Goal: Task Accomplishment & Management: Use online tool/utility

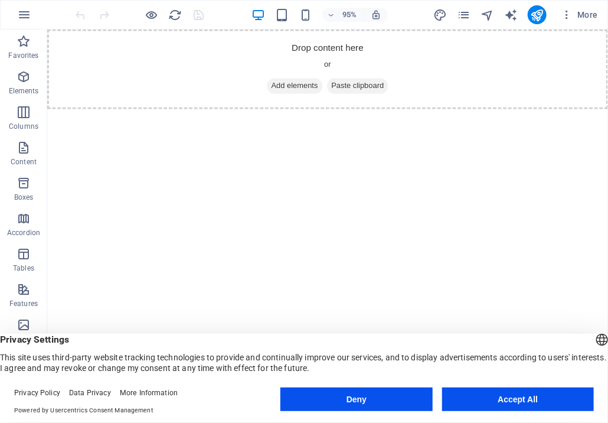
click at [515, 401] on button "Accept All" at bounding box center [518, 399] width 152 height 24
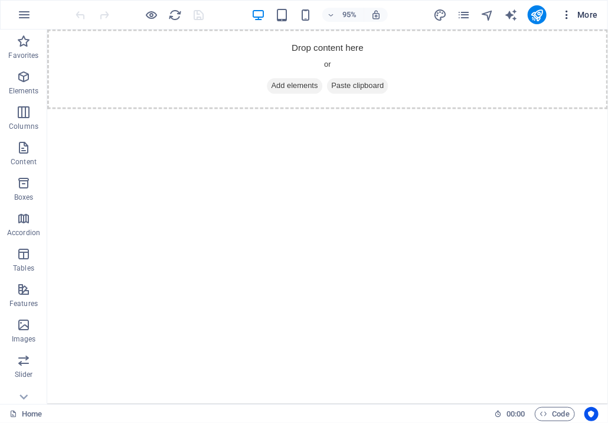
click at [588, 11] on span "More" at bounding box center [579, 15] width 37 height 12
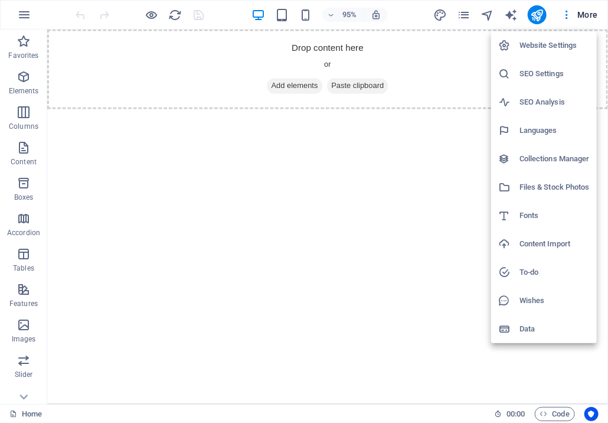
click at [535, 246] on h6 "Content Import" at bounding box center [554, 244] width 70 height 14
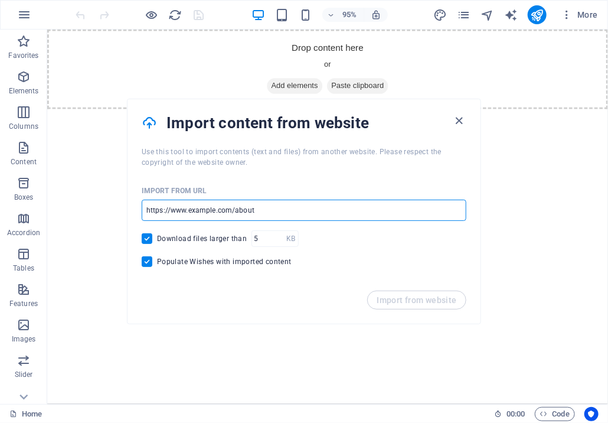
click at [201, 213] on input "url" at bounding box center [304, 210] width 325 height 21
drag, startPoint x: 339, startPoint y: 243, endPoint x: 91, endPoint y: 211, distance: 249.3
type input "http://gedento.ai"
click at [146, 242] on input "Download files larger than" at bounding box center [149, 238] width 15 height 11
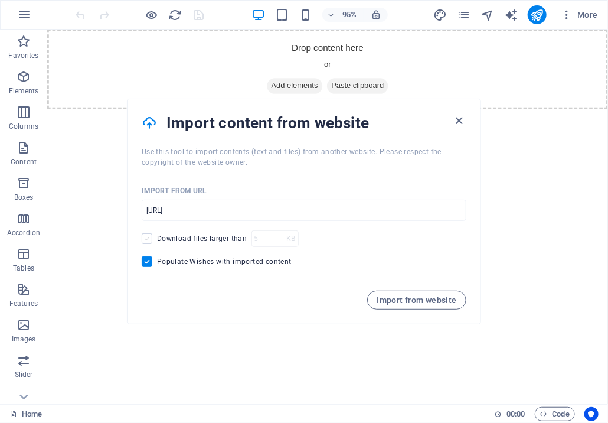
click at [148, 240] on span at bounding box center [147, 238] width 11 height 11
click at [148, 240] on input "Download files larger than" at bounding box center [149, 238] width 15 height 11
checkbox input "true"
click at [427, 300] on span "Import from website" at bounding box center [417, 299] width 80 height 9
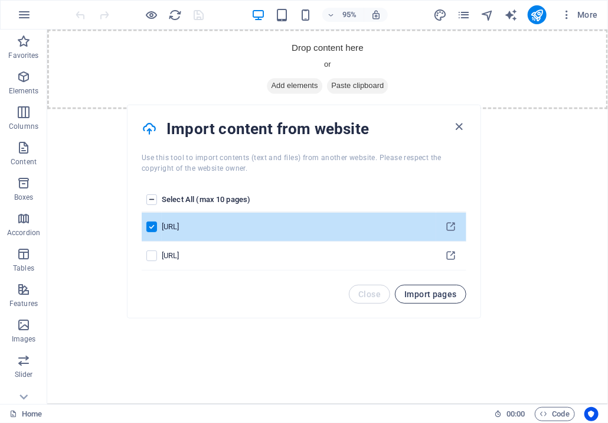
click at [433, 297] on span "Import pages" at bounding box center [430, 293] width 53 height 9
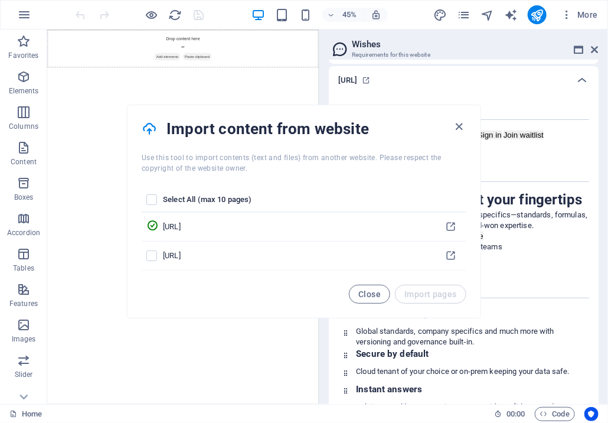
scroll to position [127, 0]
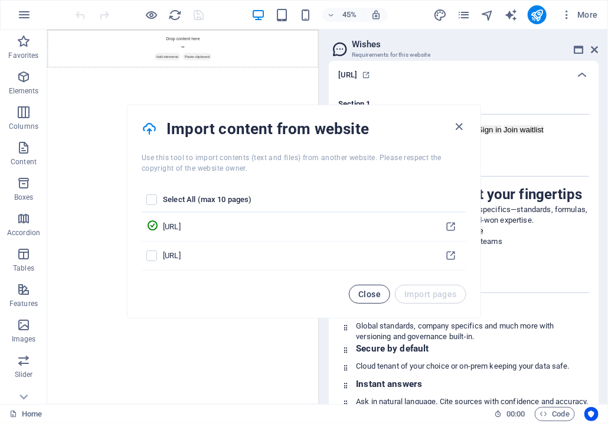
click at [361, 302] on button "Close" at bounding box center [369, 293] width 41 height 19
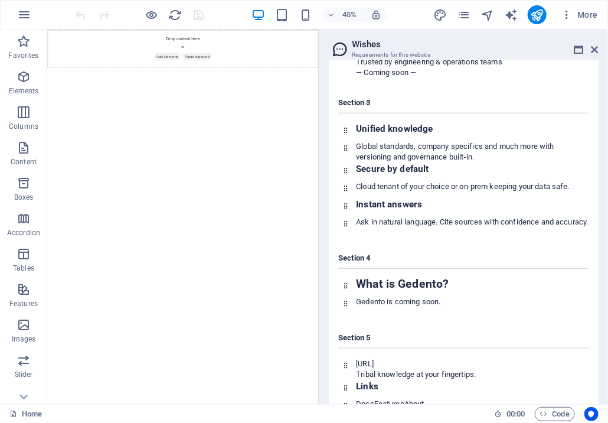
scroll to position [373, 0]
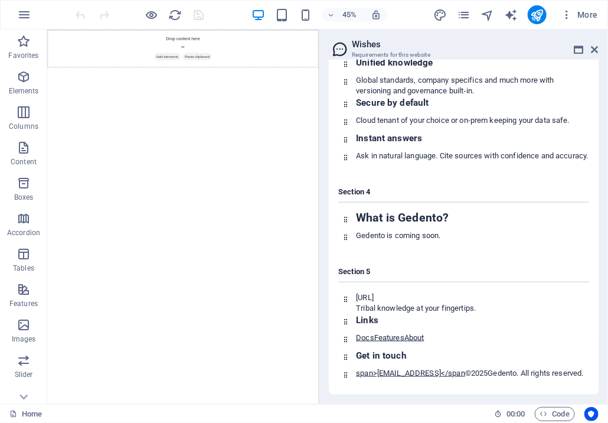
click at [505, 391] on div "Section 1 GeDenTo.ai About Features Contact Docs Sign in Join waitlist Section …" at bounding box center [464, 119] width 270 height 551
click at [379, 113] on html "Skip to main content Drop content here or Add elements Paste clipboard" at bounding box center [348, 71] width 603 height 84
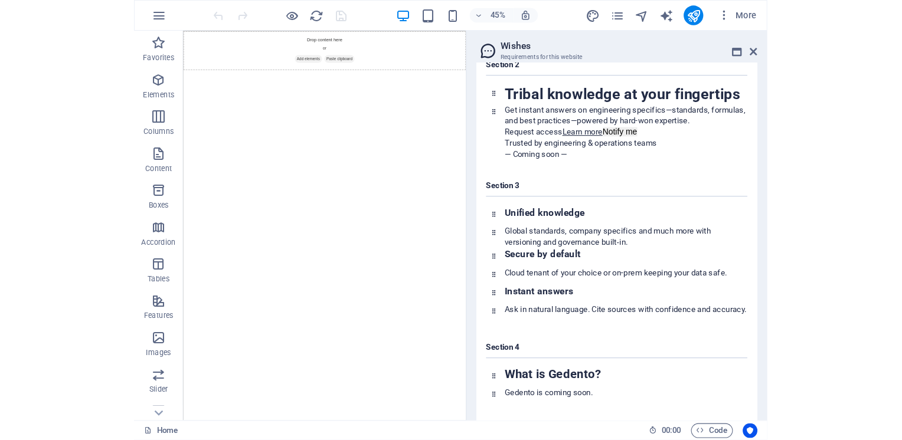
scroll to position [78, 0]
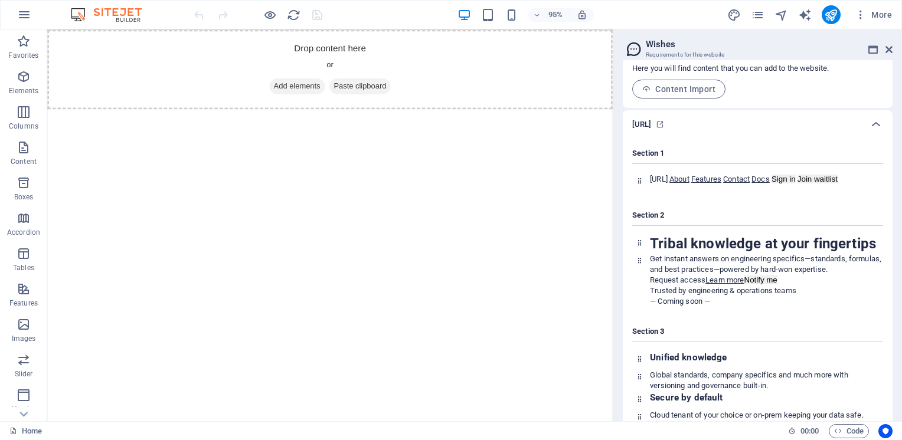
click at [607, 422] on div "Home 00 : 00 Code" at bounding box center [451, 430] width 902 height 19
click at [607, 422] on icon "button" at bounding box center [838, 431] width 8 height 8
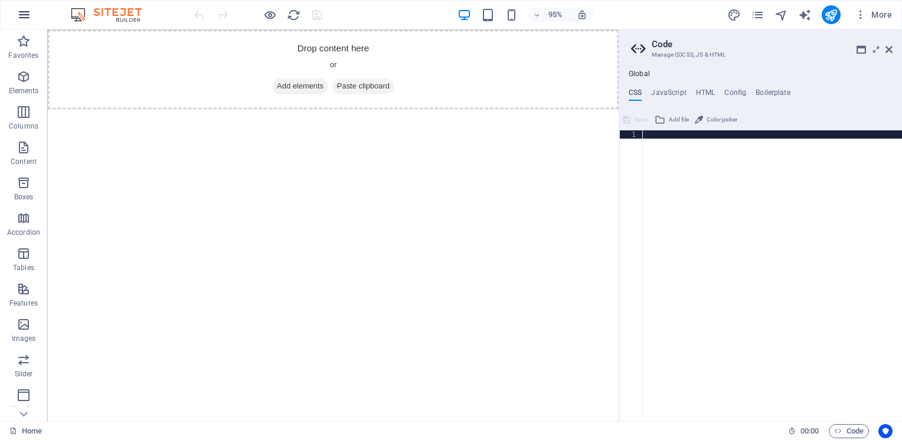
click at [20, 15] on icon "button" at bounding box center [24, 15] width 14 height 14
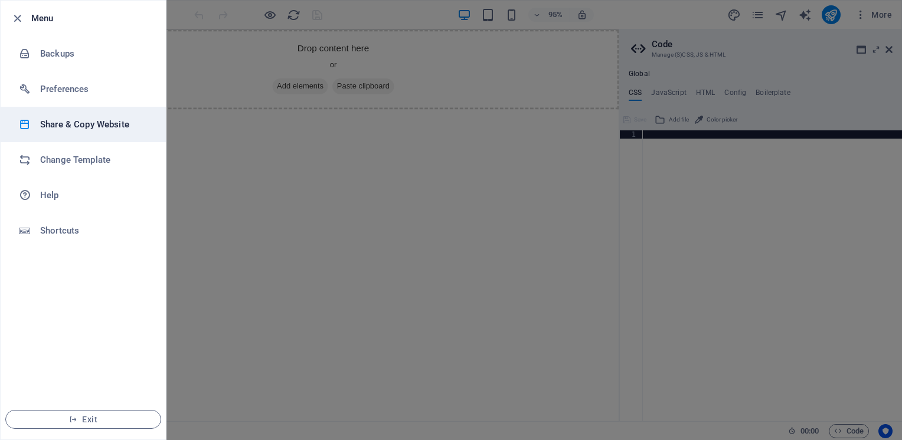
click at [60, 126] on h6 "Share & Copy Website" at bounding box center [94, 124] width 109 height 14
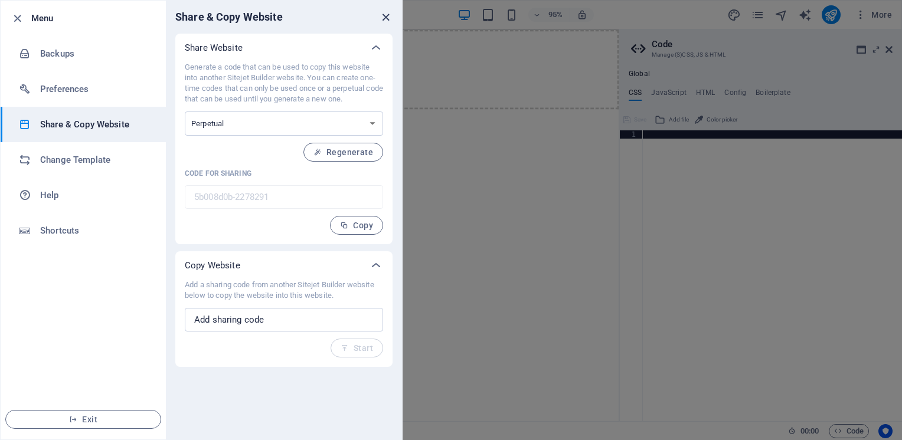
click at [388, 21] on icon "close" at bounding box center [386, 18] width 14 height 14
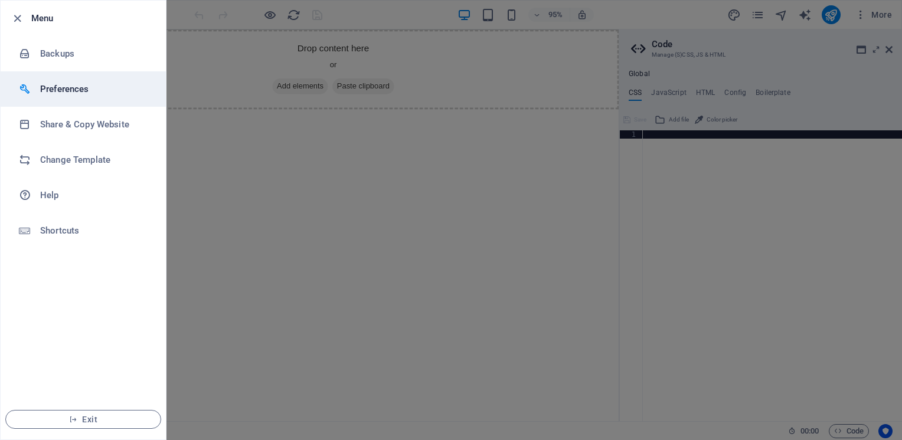
click at [71, 89] on h6 "Preferences" at bounding box center [94, 89] width 109 height 14
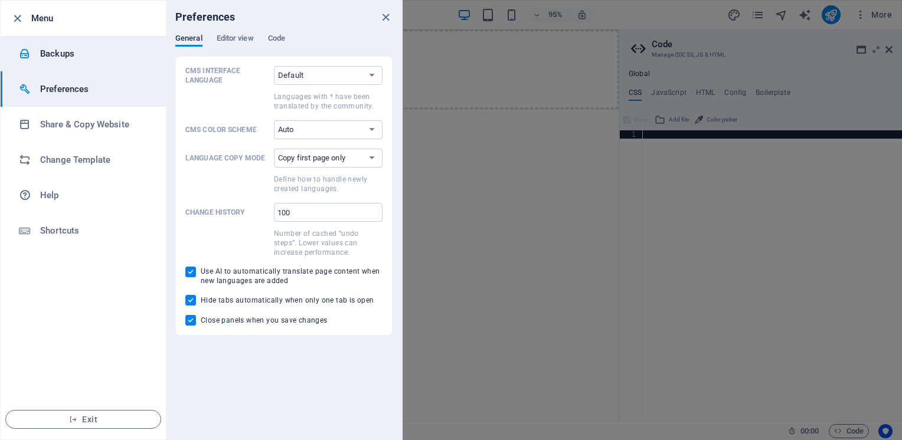
click at [67, 54] on h6 "Backups" at bounding box center [94, 54] width 109 height 14
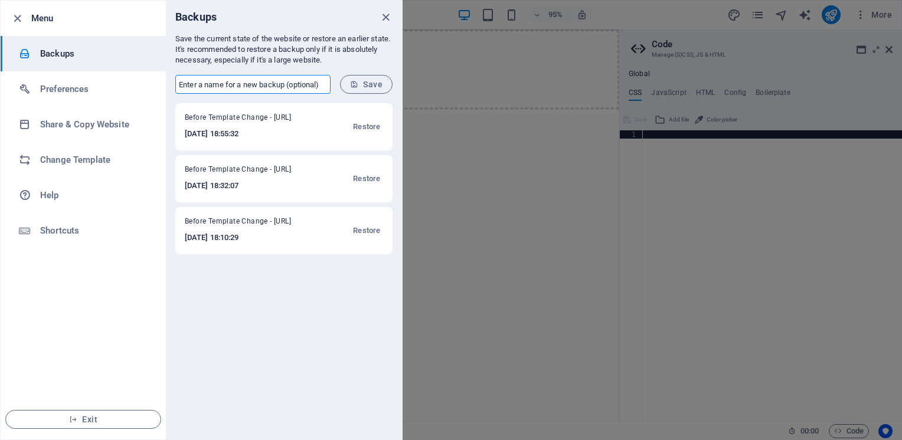
click at [226, 87] on input "text" at bounding box center [252, 84] width 155 height 19
click at [225, 85] on input "text" at bounding box center [252, 84] width 155 height 19
type input "de"
click at [357, 86] on icon "submit" at bounding box center [354, 84] width 8 height 8
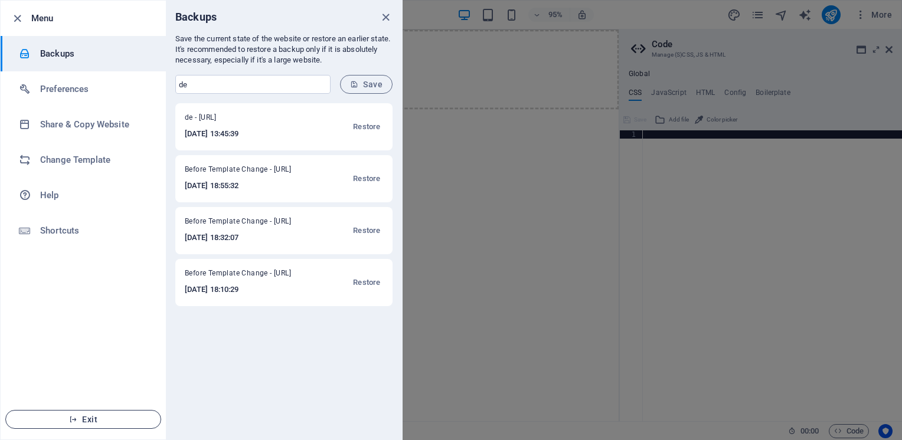
click at [110, 422] on span "Exit" at bounding box center [83, 419] width 136 height 9
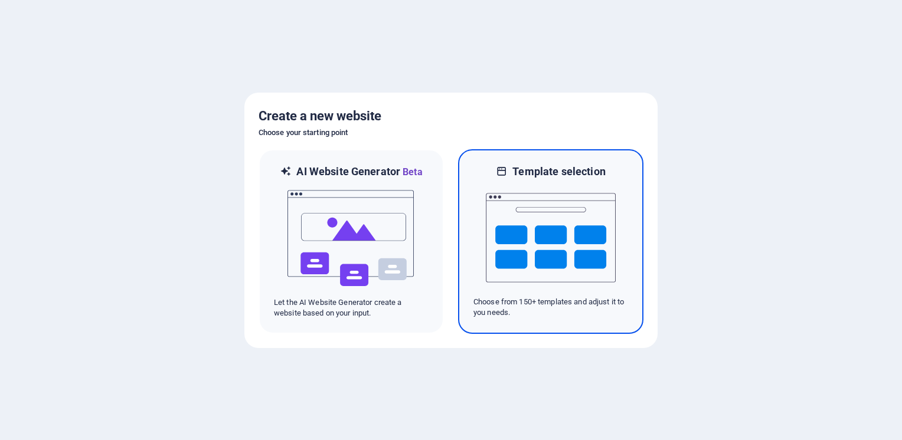
click at [562, 245] on img at bounding box center [551, 238] width 130 height 118
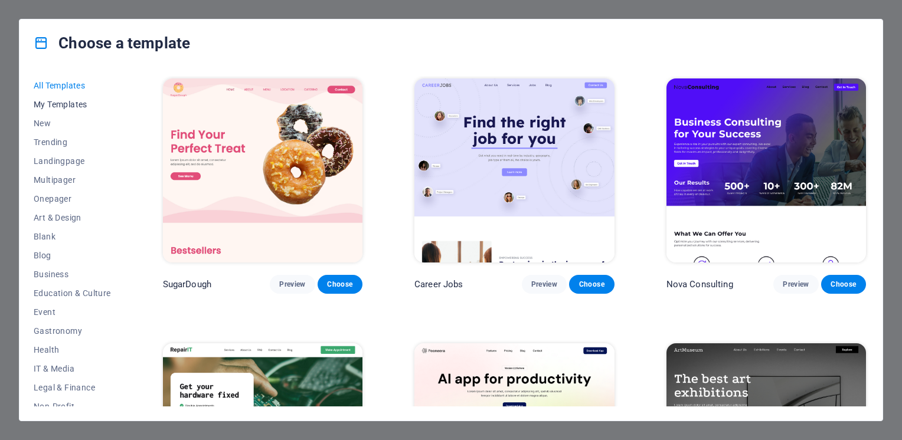
click at [67, 103] on span "My Templates" at bounding box center [72, 104] width 77 height 9
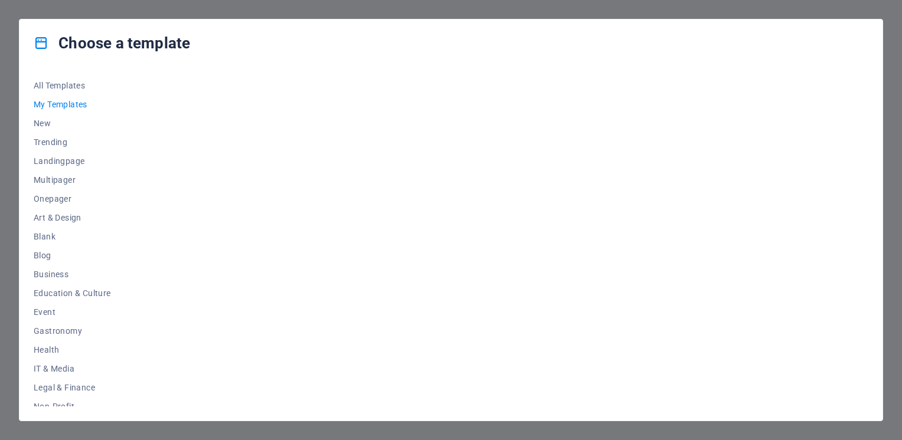
drag, startPoint x: 413, startPoint y: 181, endPoint x: 393, endPoint y: 185, distance: 19.9
click at [393, 183] on div at bounding box center [515, 241] width 708 height 331
click at [394, 185] on div at bounding box center [515, 241] width 708 height 331
click at [224, 10] on div "Choose a template All Templates My Templates New Trending Landingpage Multipage…" at bounding box center [451, 220] width 902 height 440
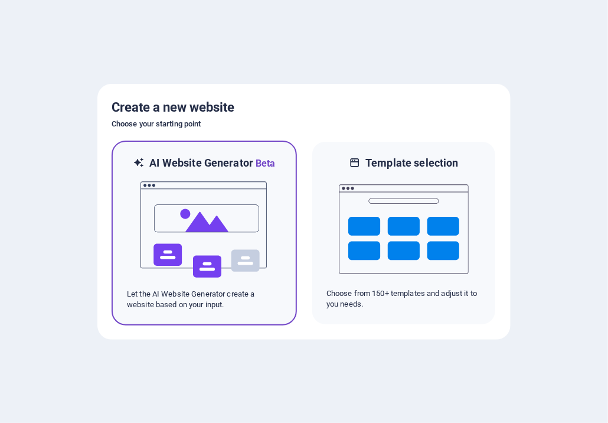
click at [232, 228] on img at bounding box center [204, 230] width 130 height 118
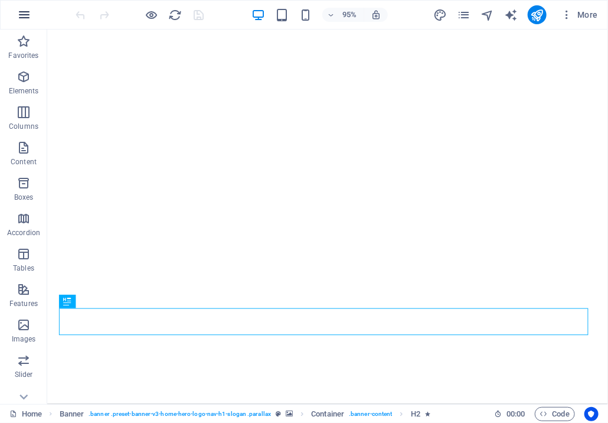
click at [25, 21] on icon "button" at bounding box center [24, 15] width 14 height 14
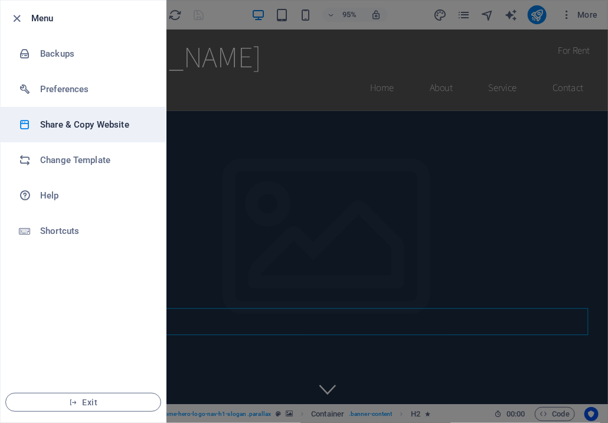
click at [60, 122] on h6 "Share & Copy Website" at bounding box center [94, 124] width 109 height 14
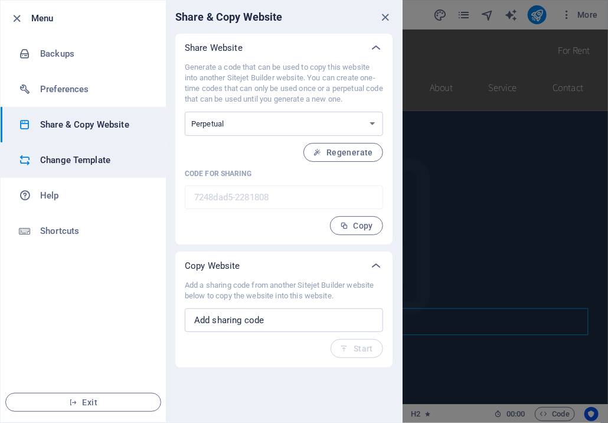
click at [73, 155] on h6 "Change Template" at bounding box center [94, 160] width 109 height 14
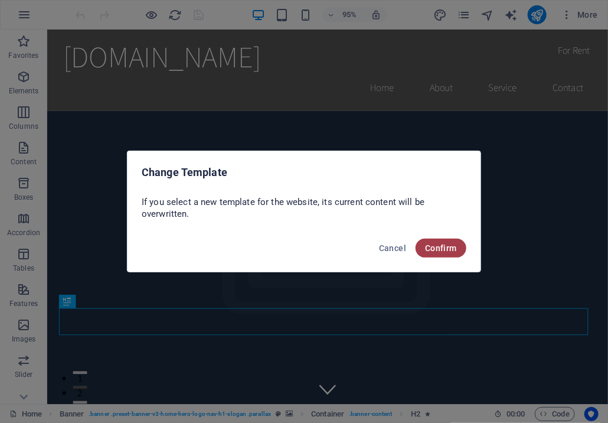
click at [437, 251] on span "Confirm" at bounding box center [441, 247] width 32 height 9
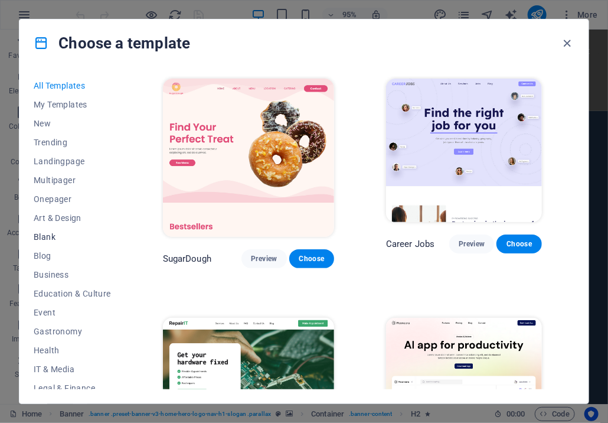
click at [48, 238] on span "Blank" at bounding box center [72, 236] width 77 height 9
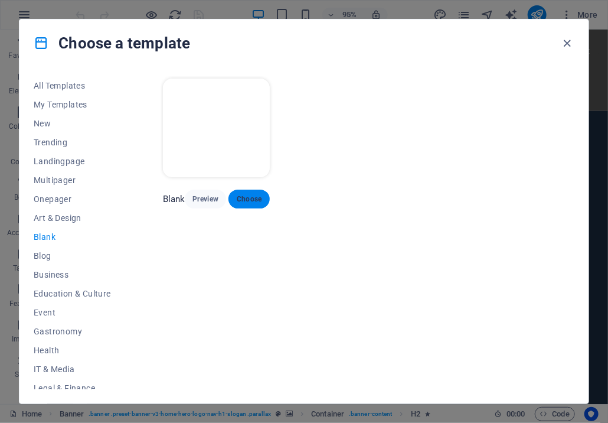
click at [250, 194] on span "Choose" at bounding box center [249, 198] width 22 height 9
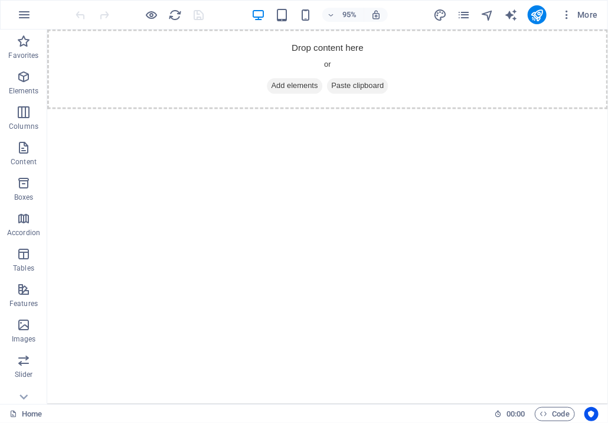
click at [452, 113] on html "Skip to main content Drop content here or Add elements Paste clipboard" at bounding box center [342, 72] width 590 height 84
click at [561, 411] on span "Code" at bounding box center [555, 414] width 30 height 14
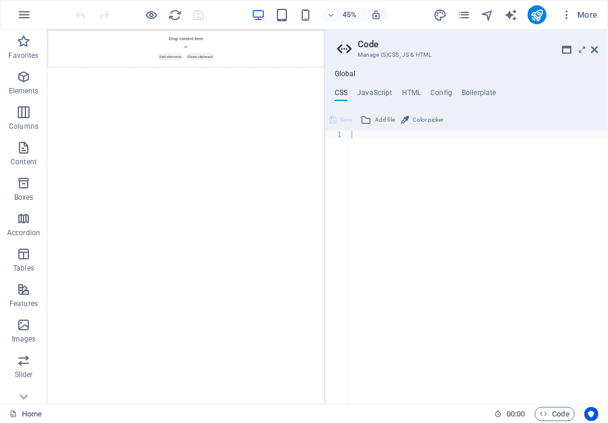
click at [509, 61] on div "Global CSS JavaScript HTML Config Boilerplate 1 ההההההההההההההההההההההההההההההה…" at bounding box center [466, 232] width 283 height 344
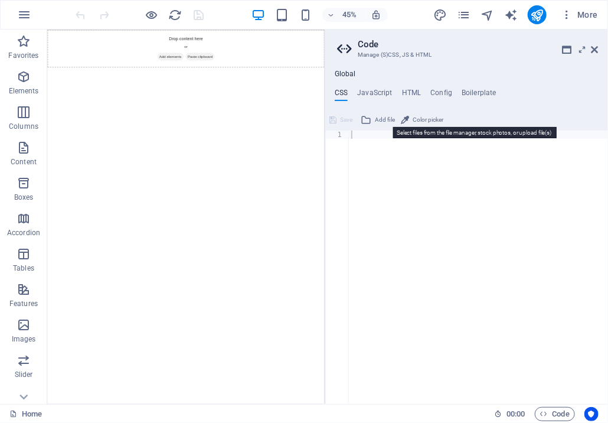
click at [374, 119] on button "Add file" at bounding box center [378, 120] width 38 height 14
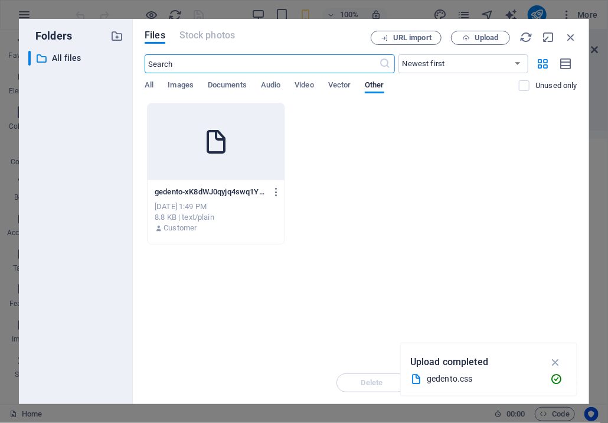
click at [243, 170] on div at bounding box center [216, 141] width 137 height 77
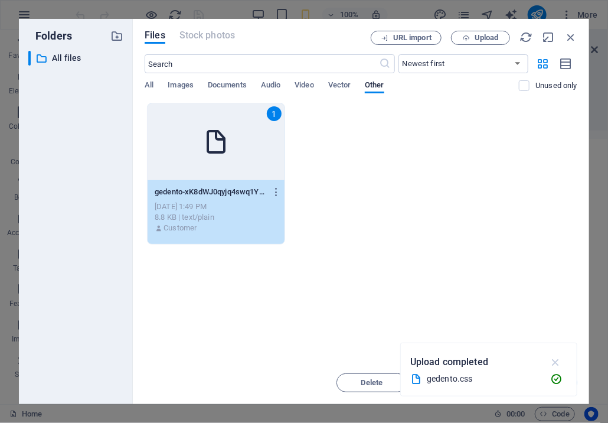
click at [560, 361] on icon "button" at bounding box center [556, 361] width 14 height 13
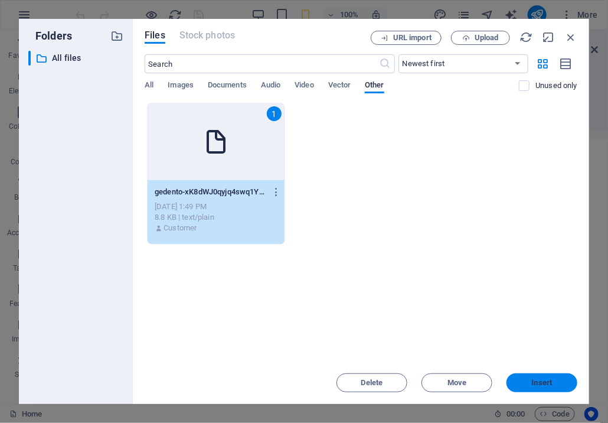
click at [542, 384] on span "Insert" at bounding box center [542, 382] width 21 height 7
type textarea "https://cdn1.site-media.eu/images/0/19664529/gedento-xK8dWJ0qyjq4swq1YKBjeA.css"
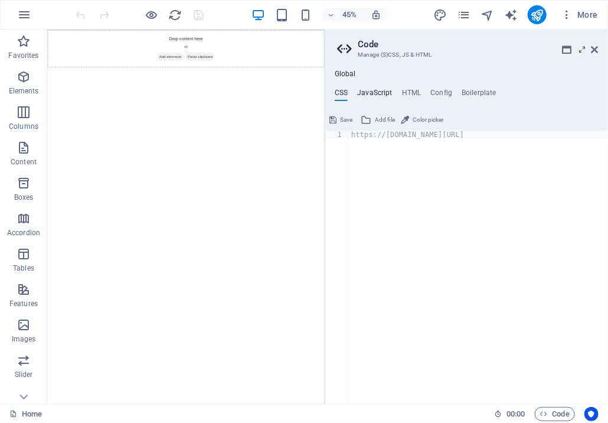
click at [375, 92] on h4 "JavaScript" at bounding box center [374, 95] width 35 height 13
click at [353, 177] on div at bounding box center [478, 275] width 259 height 290
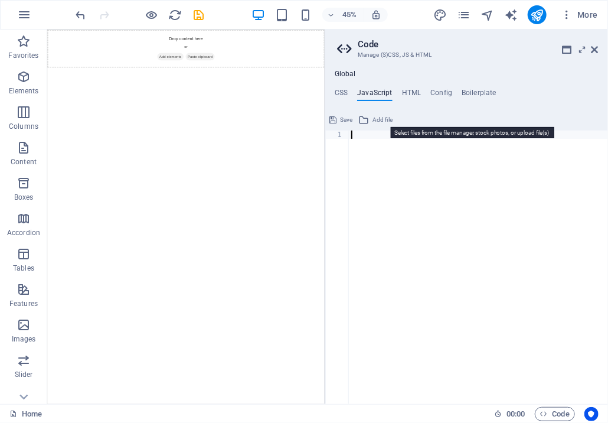
click at [379, 117] on span "Add file" at bounding box center [382, 120] width 20 height 14
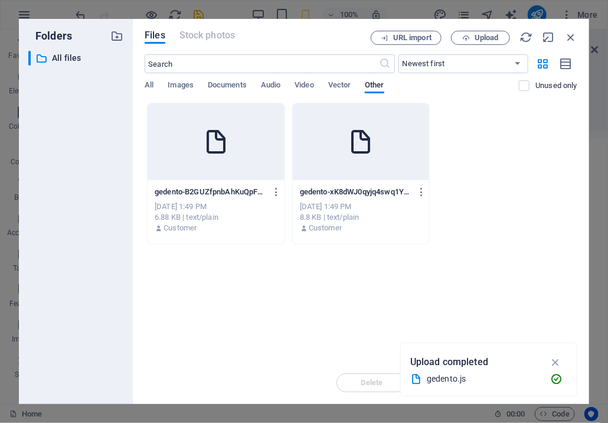
click at [220, 210] on div "Oct 3, 2025 1:49 PM" at bounding box center [216, 206] width 123 height 11
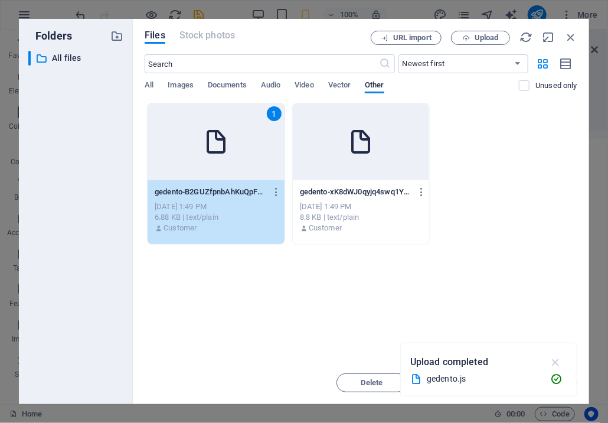
click at [557, 361] on icon "button" at bounding box center [556, 361] width 14 height 13
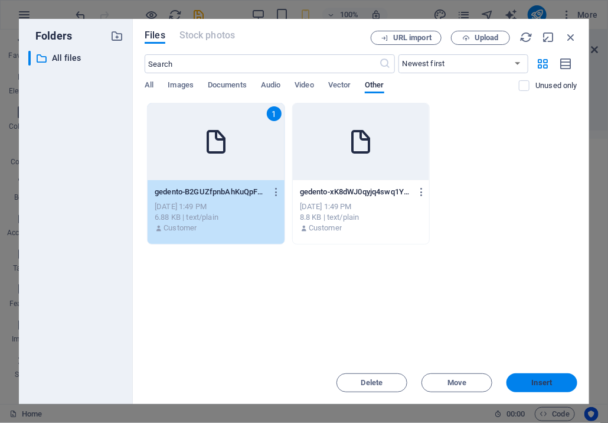
click at [538, 386] on span "Insert" at bounding box center [542, 382] width 21 height 7
type textarea "https://cdn1.site-media.eu/images/0/19664531/gedento-B2GUZfpnbAhKuQpFEcvaMA.js"
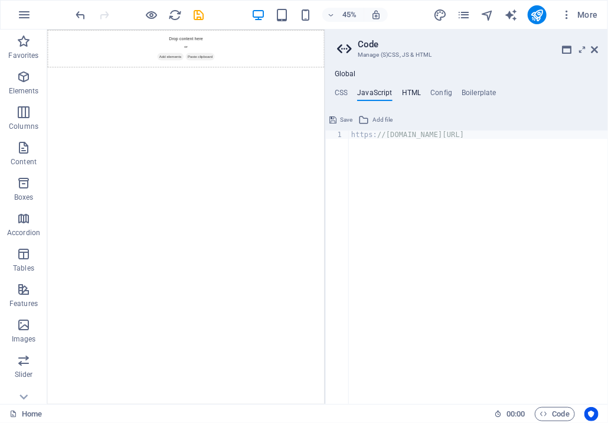
click at [411, 89] on h4 "HTML" at bounding box center [411, 95] width 19 height 13
click at [465, 58] on h3 "Manage (S)CSS, JS & HTML" at bounding box center [466, 55] width 217 height 11
click at [381, 120] on span "Add file" at bounding box center [382, 120] width 20 height 14
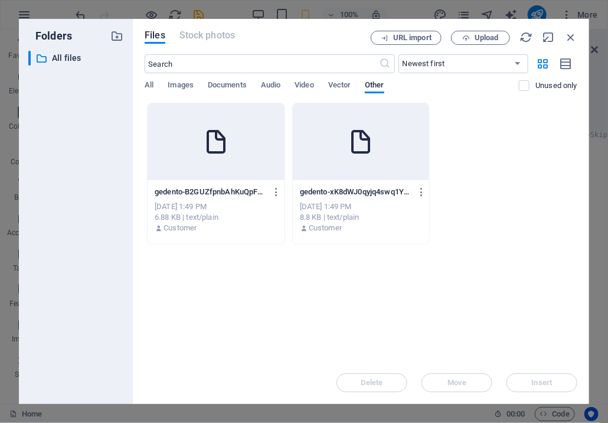
click at [261, 293] on div "Drop files here to upload them instantly gedento-B2GUZfpnbAhKuQpFEcvaMA.js gede…" at bounding box center [361, 232] width 433 height 259
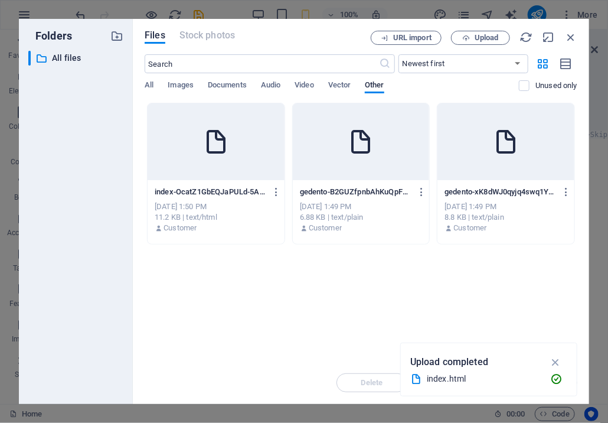
click at [524, 169] on div at bounding box center [505, 141] width 137 height 77
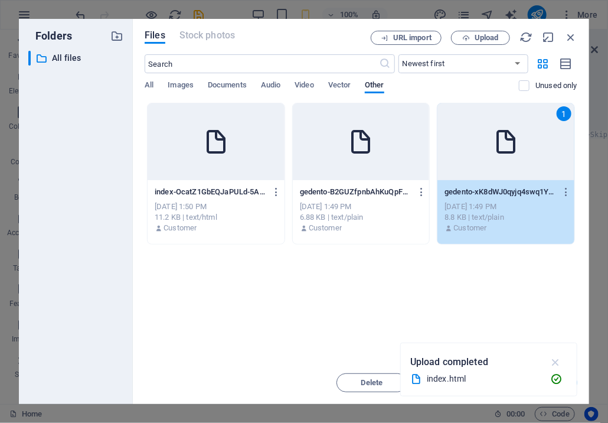
click at [561, 361] on icon "button" at bounding box center [556, 361] width 14 height 13
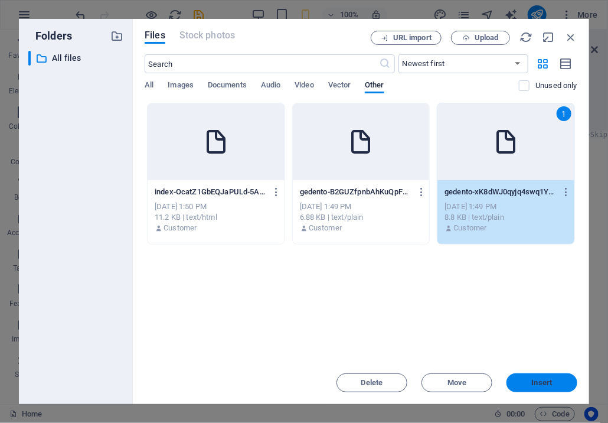
click at [548, 384] on span "Insert" at bounding box center [542, 382] width 21 height 7
type textarea "https://cdn1.site-media.eu/images/0/19664529/gedento-xK8dWJ0qyjq4swq1YKBjeA.css…"
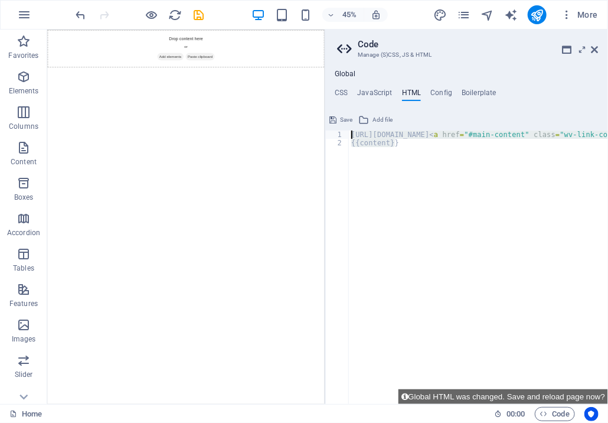
drag, startPoint x: 478, startPoint y: 187, endPoint x: 589, endPoint y: 254, distance: 130.6
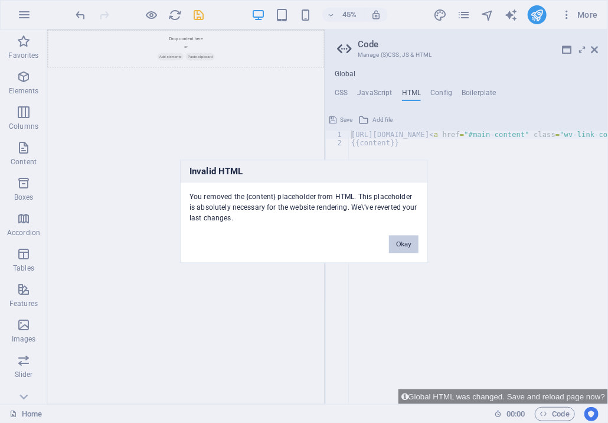
click at [402, 242] on button "Okay" at bounding box center [404, 245] width 30 height 18
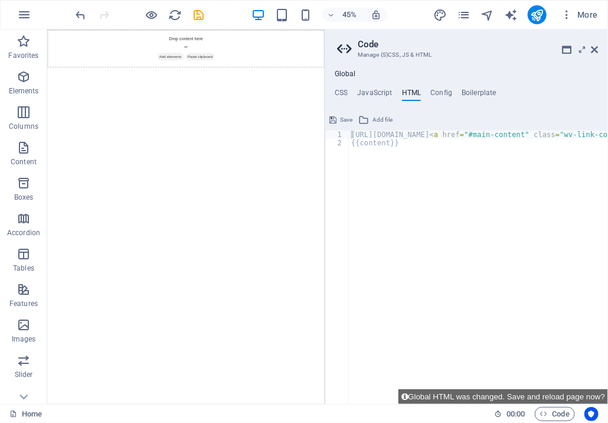
type textarea "https://cdn1.site-media.eu/images/0/19664529/gedento-xK8dWJ0qyjq4swq1YKBjeA.css…"
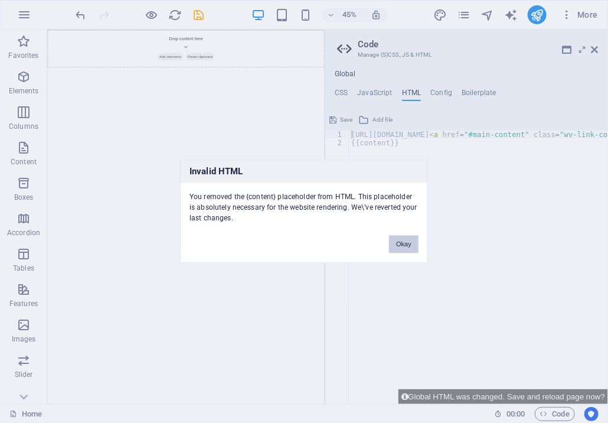
click at [404, 240] on button "Okay" at bounding box center [404, 245] width 30 height 18
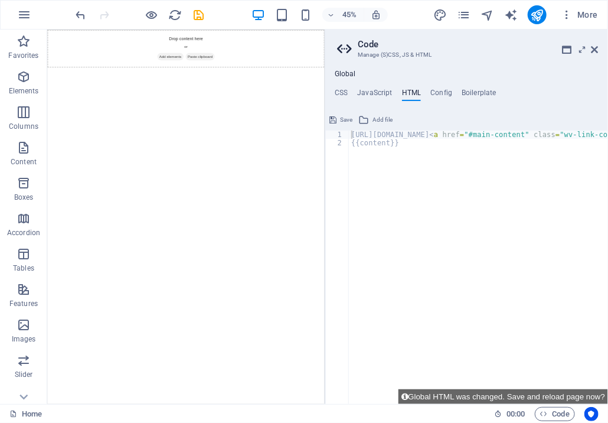
click at [607, 113] on html "Skip to main content Drop content here or Add elements Paste clipboard" at bounding box center [355, 71] width 616 height 84
click at [344, 97] on h4 "CSS" at bounding box center [341, 95] width 13 height 13
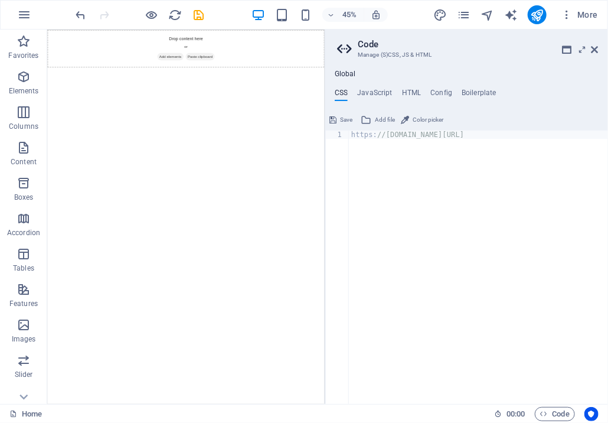
click at [473, 260] on div "https: //cdn1.site-media.eu/images/0/19664529/gedento-xK8dWJ0qyjq4swq1YKBjeA.css" at bounding box center [508, 275] width 319 height 290
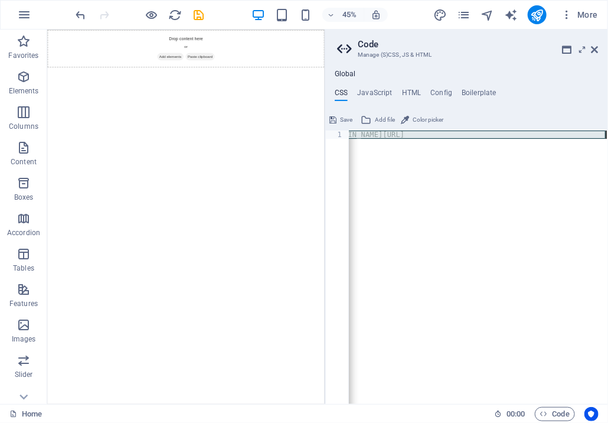
paste textarea
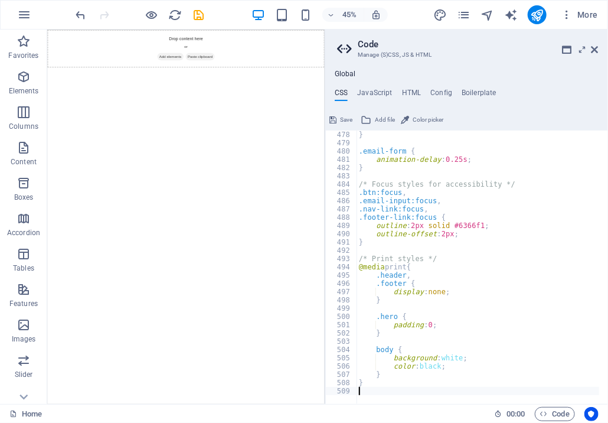
scroll to position [0, 0]
click at [377, 93] on h4 "JavaScript" at bounding box center [374, 95] width 35 height 13
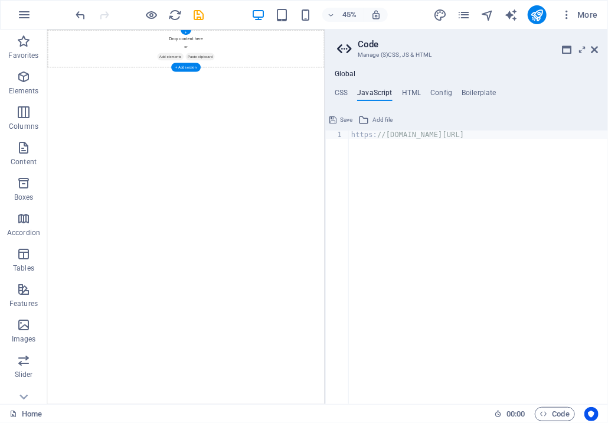
click at [607, 81] on div "Drop content here or Add elements Paste clipboard" at bounding box center [355, 71] width 616 height 84
click at [334, 91] on ul "CSS JavaScript HTML Config Boilerplate" at bounding box center [466, 95] width 283 height 13
click at [338, 91] on h4 "CSS" at bounding box center [341, 95] width 13 height 13
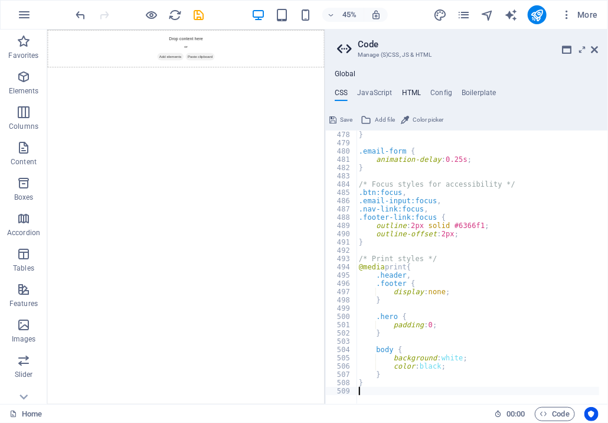
click at [408, 91] on h4 "HTML" at bounding box center [411, 95] width 19 height 13
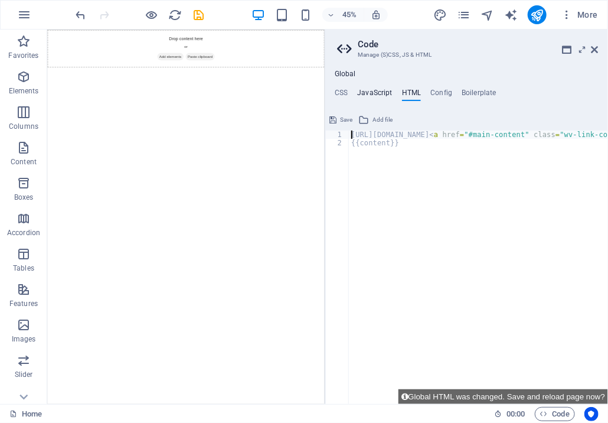
click at [384, 94] on h4 "JavaScript" at bounding box center [374, 95] width 35 height 13
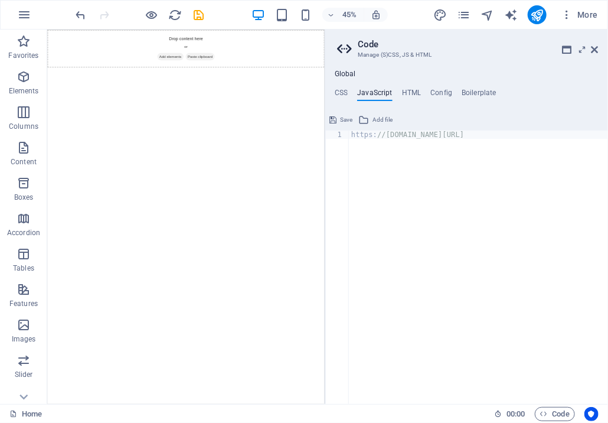
click at [404, 199] on div "https : //cdn1.site-media.eu/images/0/19664531/gedento-B2GUZfpnbAhKuQpFEcvaMA.js" at bounding box center [506, 275] width 315 height 290
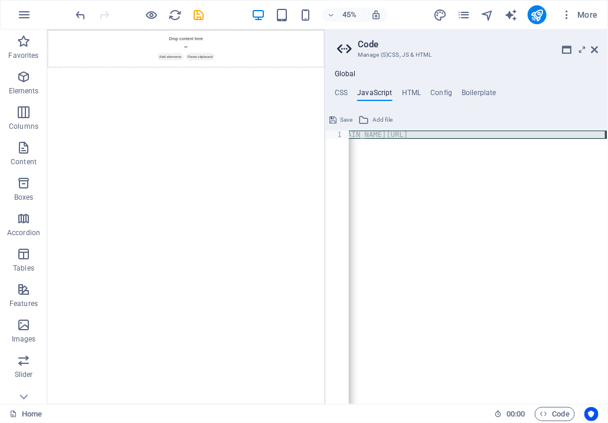
paste textarea
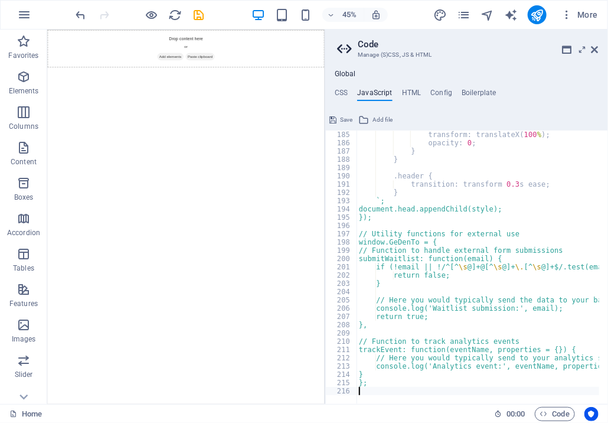
scroll to position [0, 0]
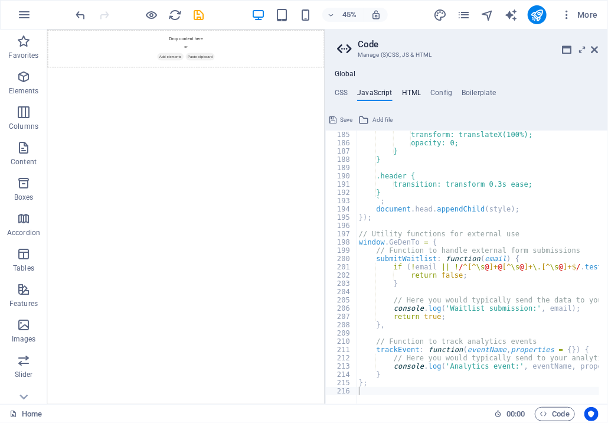
click at [408, 92] on h4 "HTML" at bounding box center [411, 95] width 19 height 13
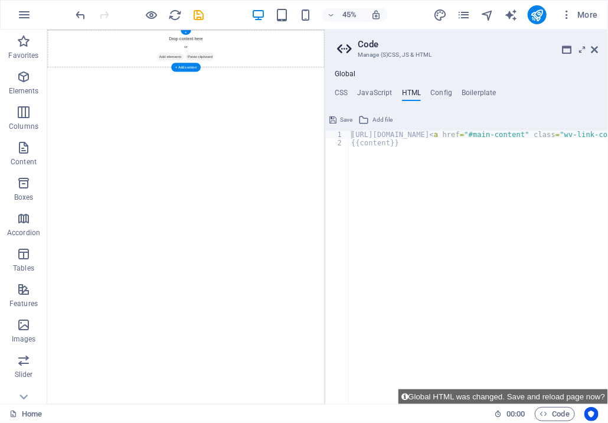
click at [607, 54] on div "Drop content here or Add elements Paste clipboard" at bounding box center [355, 71] width 616 height 84
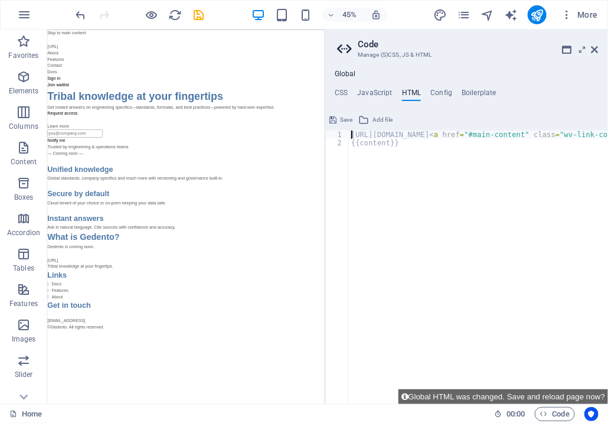
type textarea "https://cdn1.site-media.eu/images/0/19664529/gedento-xK8dWJ0qyjq4swq1YKBjeA.css…"
paste textarea
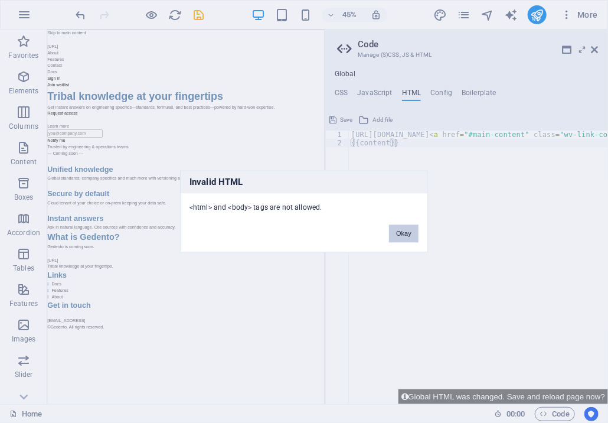
click at [411, 236] on button "Okay" at bounding box center [404, 234] width 30 height 18
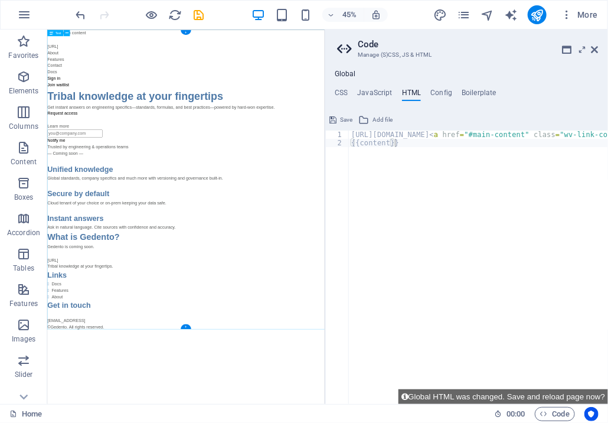
click at [483, 422] on div "GeDenTo.ai - Tribal knowledge at your fingertips Skip to main content GeDenTo.a…" at bounding box center [355, 363] width 616 height 668
click at [84, 13] on icon "undo" at bounding box center [81, 15] width 14 height 14
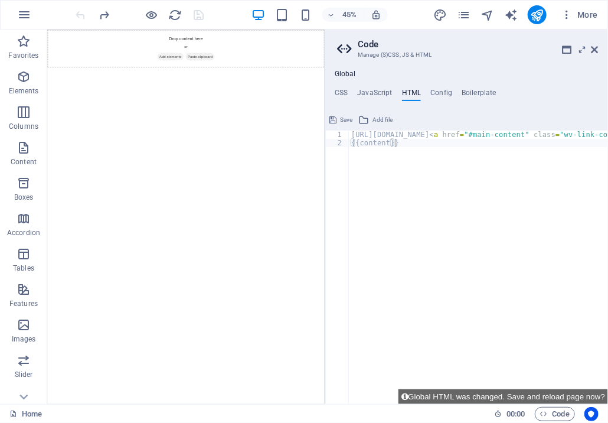
paste textarea "https://cdn1.site-media.eu/images/0/19664529/gedento-xK8dWJ0qyjq4swq1YKBjeA.css…"
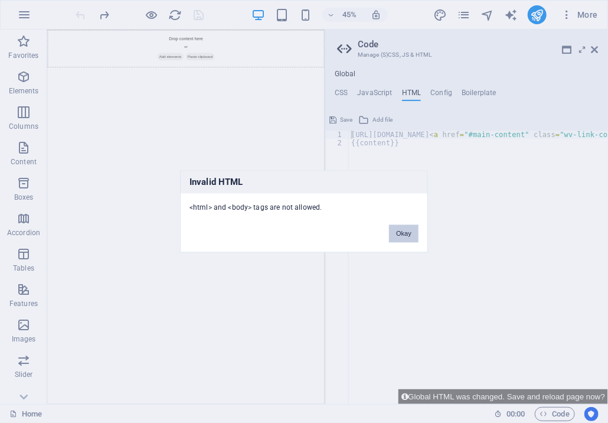
click at [395, 235] on button "Okay" at bounding box center [404, 234] width 30 height 18
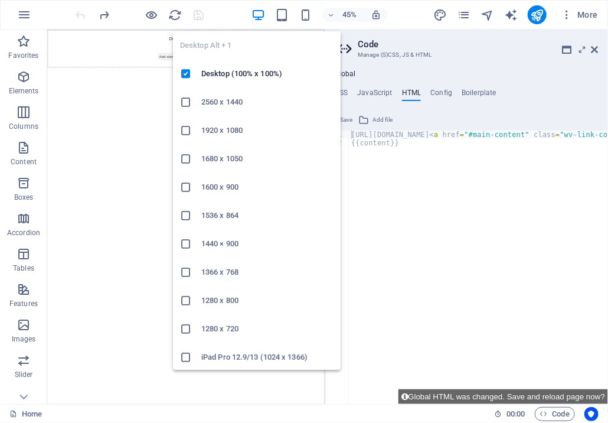
click at [261, 55] on ul "Desktop Alt + 1 Desktop (100% x 100%) 2560 x 1440 1920 x 1080 1680 x [PHONE_NUM…" at bounding box center [257, 215] width 168 height 368
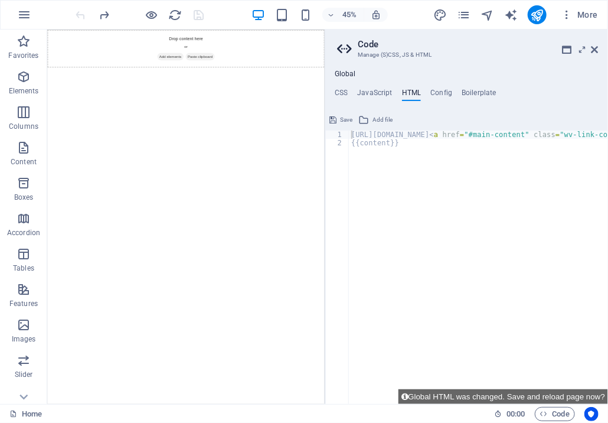
type textarea "{{content}}"
click at [407, 93] on h4 "HTML" at bounding box center [411, 95] width 19 height 13
click at [253, 113] on html "Skip to main content Drop content here or Add elements Paste clipboard" at bounding box center [355, 71] width 616 height 84
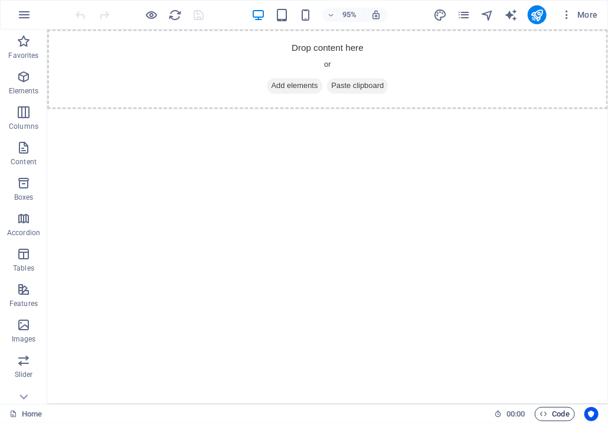
click at [557, 413] on span "Code" at bounding box center [555, 414] width 30 height 14
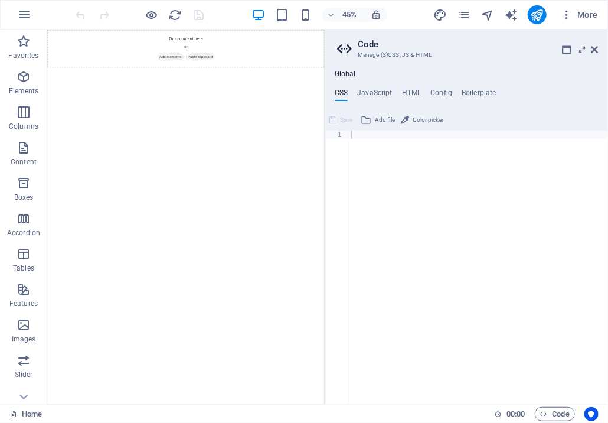
click at [339, 90] on h4 "CSS" at bounding box center [341, 95] width 13 height 13
click at [410, 184] on div at bounding box center [478, 275] width 259 height 290
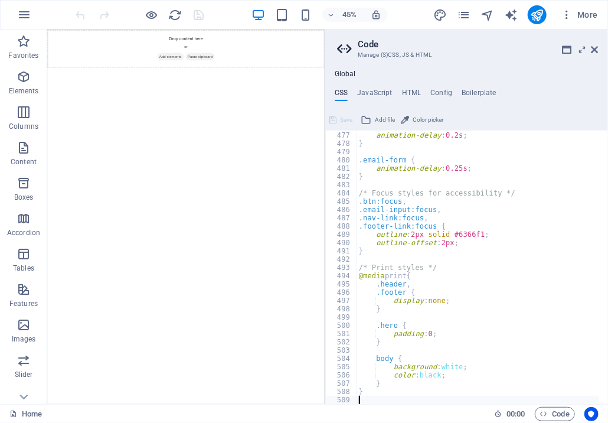
scroll to position [3933, 0]
click at [335, 119] on icon at bounding box center [332, 120] width 7 height 14
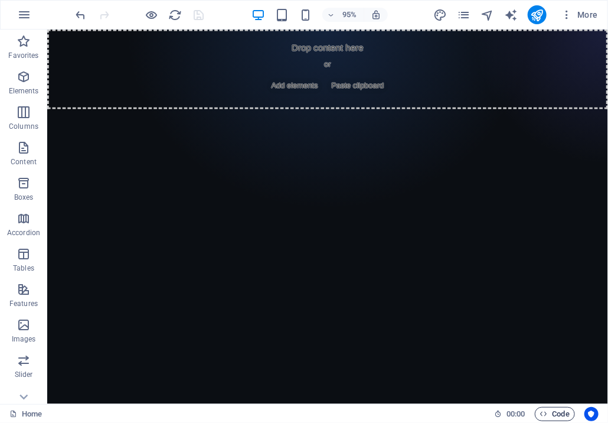
click at [565, 417] on span "Code" at bounding box center [555, 414] width 30 height 14
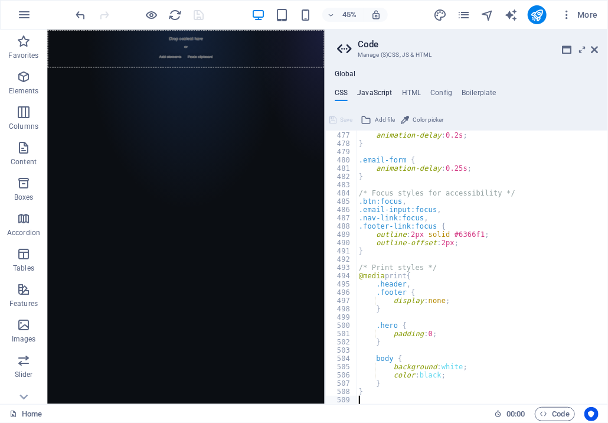
click at [382, 99] on h4 "JavaScript" at bounding box center [374, 95] width 35 height 13
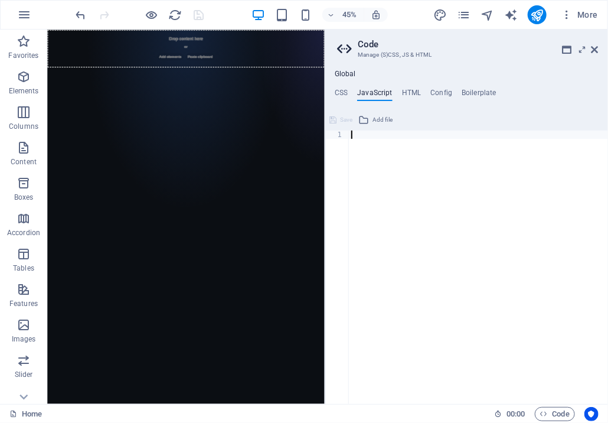
click at [419, 168] on div at bounding box center [478, 275] width 259 height 290
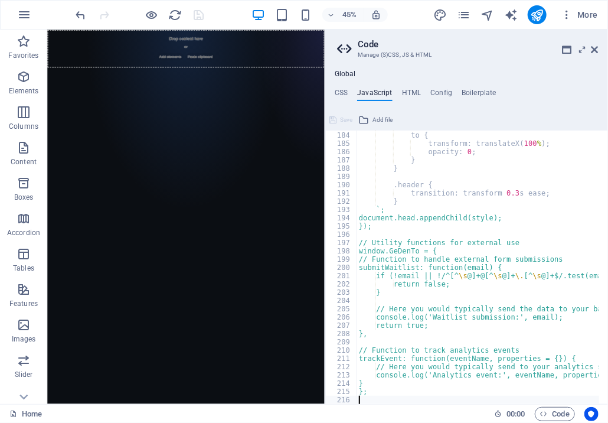
scroll to position [1511, 0]
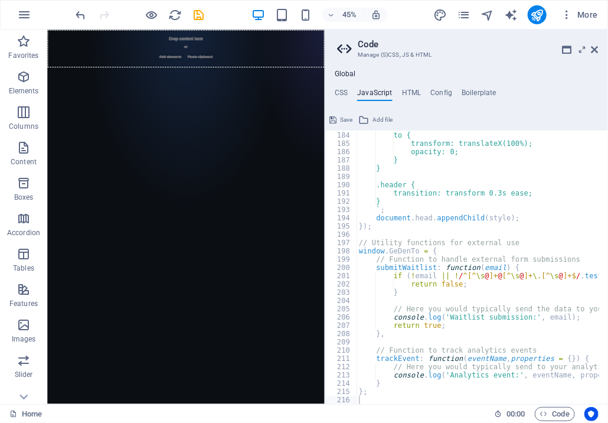
drag, startPoint x: 345, startPoint y: 120, endPoint x: 313, endPoint y: 95, distance: 39.9
click at [345, 120] on span "Save" at bounding box center [346, 120] width 12 height 14
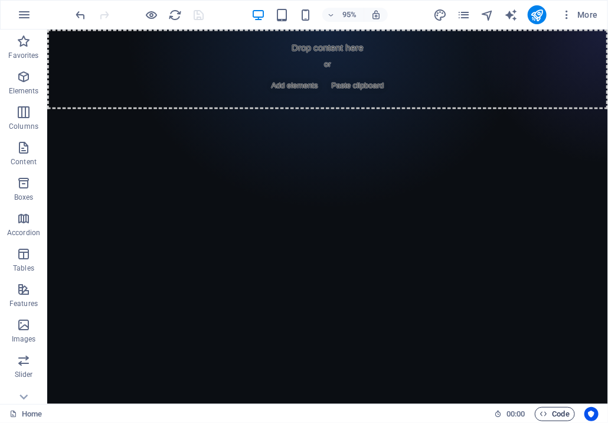
click at [569, 411] on span "Code" at bounding box center [555, 414] width 30 height 14
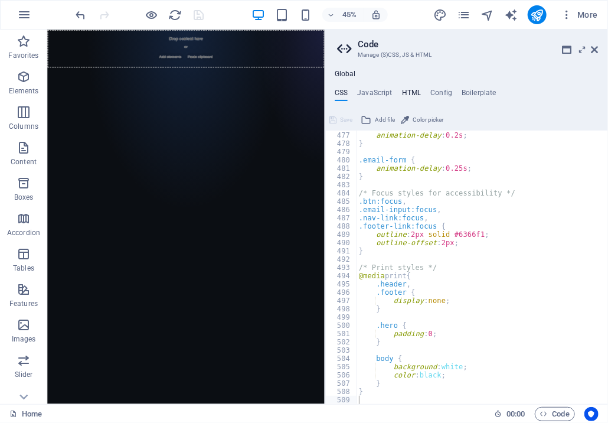
click at [406, 90] on h4 "HTML" at bounding box center [411, 95] width 19 height 13
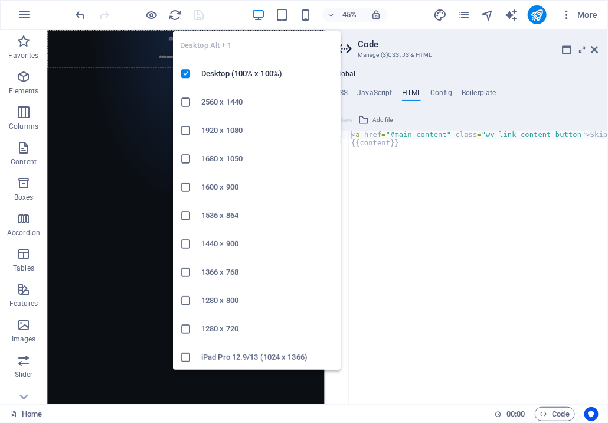
click at [274, 47] on ul "Desktop Alt + 1 Desktop (100% x 100%) 2560 x 1440 1920 x 1080 1680 x [PHONE_NUM…" at bounding box center [257, 215] width 168 height 368
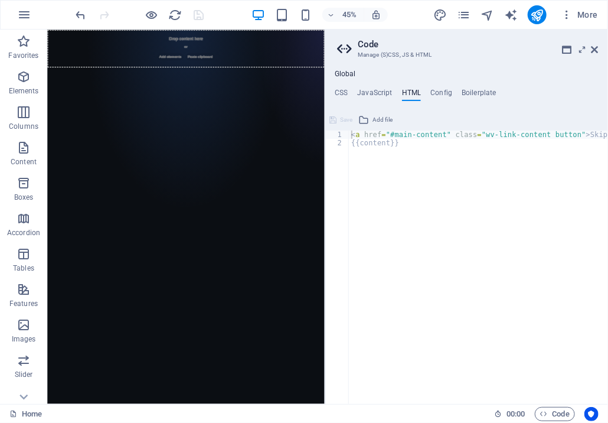
type textarea "{{content}}"
click at [419, 176] on div "< a href = "#main-content" class = "wv-link-content button" > Skip to main cont…" at bounding box center [508, 270] width 319 height 281
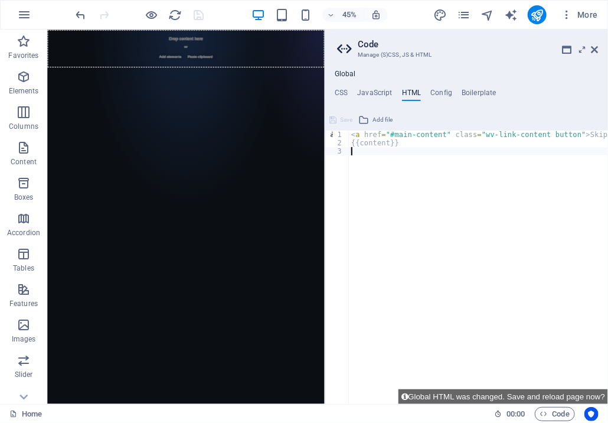
paste textarea "<a href="#main-content" class="wv-link-content button">Skip to main content</a>"
type textarea "<a href="#main-content" class="wv-link-content button">Skip to main content</a>"
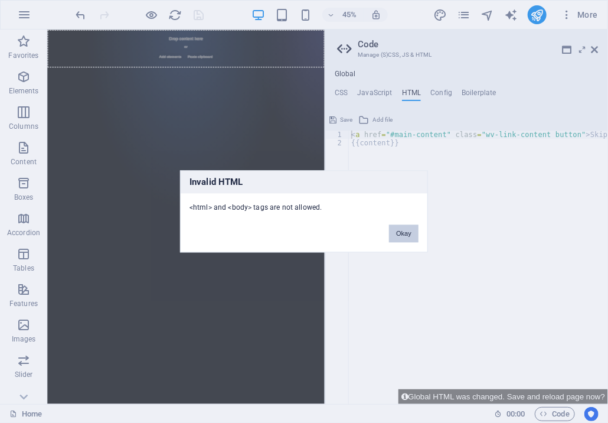
click at [408, 236] on button "Okay" at bounding box center [404, 234] width 30 height 18
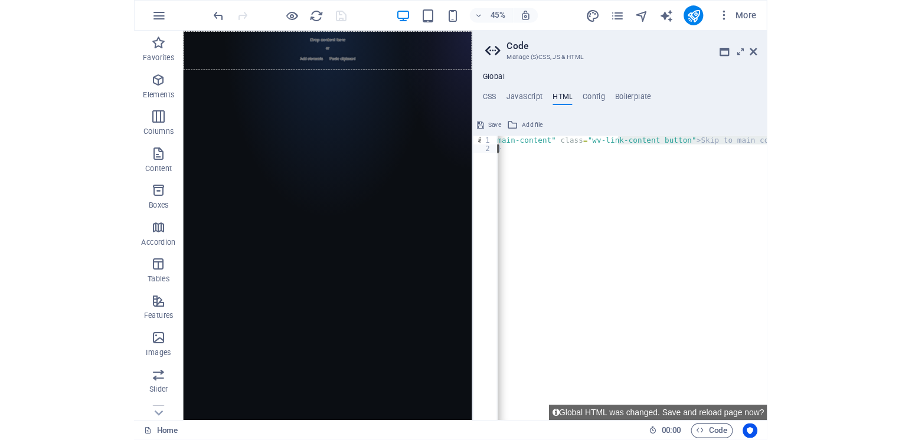
scroll to position [0, 0]
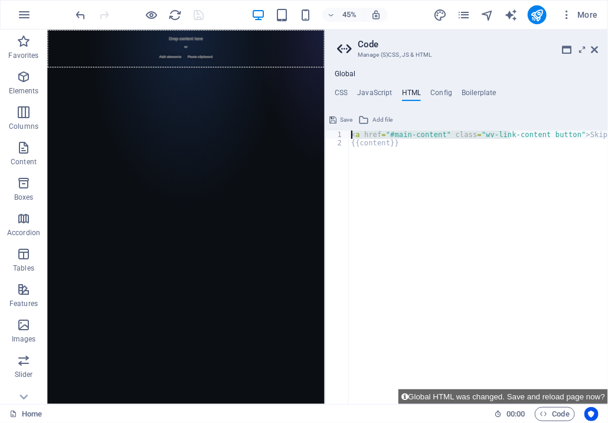
drag, startPoint x: 557, startPoint y: 161, endPoint x: 587, endPoint y: 247, distance: 91.8
click at [401, 179] on div "< a href = "#main-content" class = "wv-link-content button" > Skip to main cont…" at bounding box center [508, 270] width 319 height 281
click at [431, 162] on div "< a href = "#main-content" class = "wv-link-content button" > Skip to main cont…" at bounding box center [508, 270] width 319 height 281
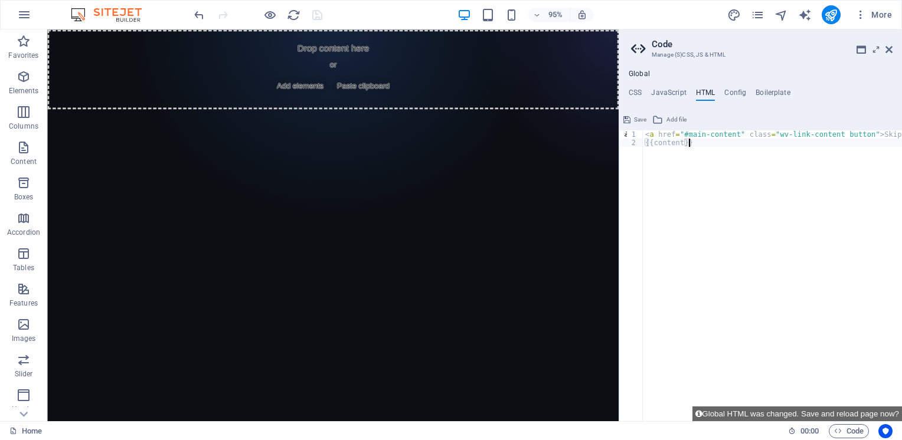
click at [607, 205] on div "< a href = "#main-content" class = "wv-link-content button" > Skip to main cont…" at bounding box center [802, 279] width 319 height 299
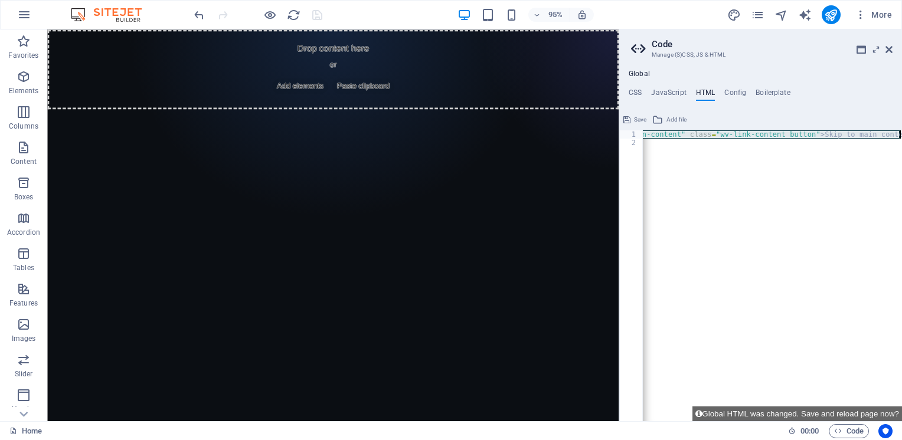
drag, startPoint x: 818, startPoint y: 130, endPoint x: 904, endPoint y: 133, distance: 85.6
click at [607, 133] on html "[DOMAIN_NAME] Home Favorites Elements Columns Content Boxes Accordion Tables Fe…" at bounding box center [451, 220] width 902 height 440
click at [607, 165] on div "< a href = "#main-content" class = "wv-link-content button" > Skip to main cont…" at bounding box center [756, 279] width 319 height 299
drag, startPoint x: 840, startPoint y: 137, endPoint x: 904, endPoint y: 138, distance: 63.8
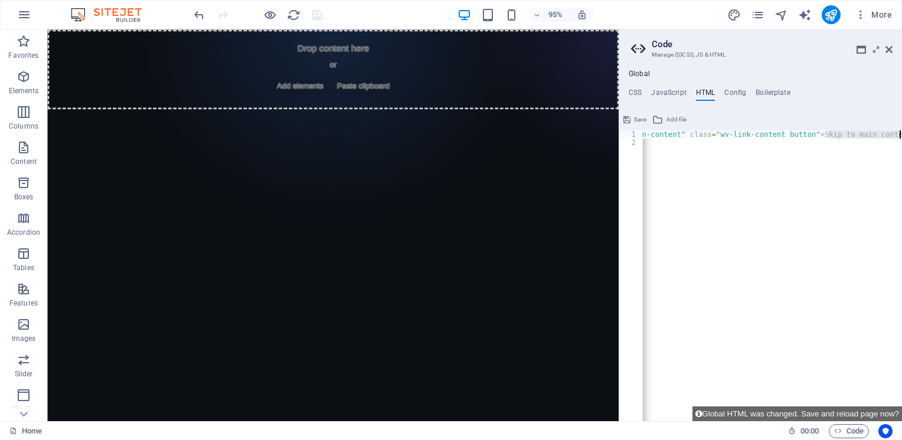
click at [607, 138] on html "[DOMAIN_NAME] Home Favorites Elements Columns Content Boxes Accordion Tables Fe…" at bounding box center [451, 220] width 902 height 440
click at [607, 169] on div "< a href = "#main-content" class = "wv-link-content button" > Skip to main cont…" at bounding box center [742, 279] width 319 height 299
type textarea "{{content}}"
drag, startPoint x: 308, startPoint y: 111, endPoint x: 321, endPoint y: 117, distance: 14.5
click at [312, 127] on body "Skip to main content Drop content here or Add elements Paste clipboard" at bounding box center [347, 236] width 601 height 413
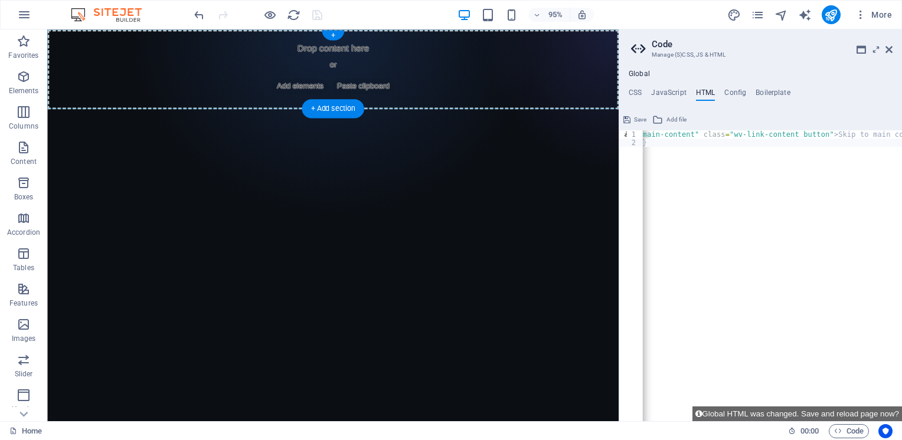
drag, startPoint x: 367, startPoint y: 135, endPoint x: 320, endPoint y: 125, distance: 48.2
click at [320, 125] on body "Skip to main content Drop content here or Add elements Paste clipboard" at bounding box center [347, 236] width 601 height 413
click at [119, 113] on body "Skip to main content Drop content here or Add elements Paste clipboard" at bounding box center [347, 236] width 601 height 413
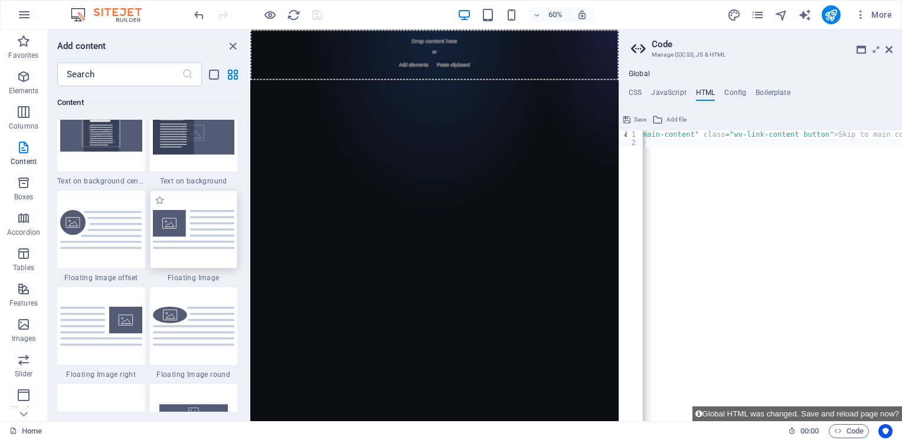
scroll to position [2774, 0]
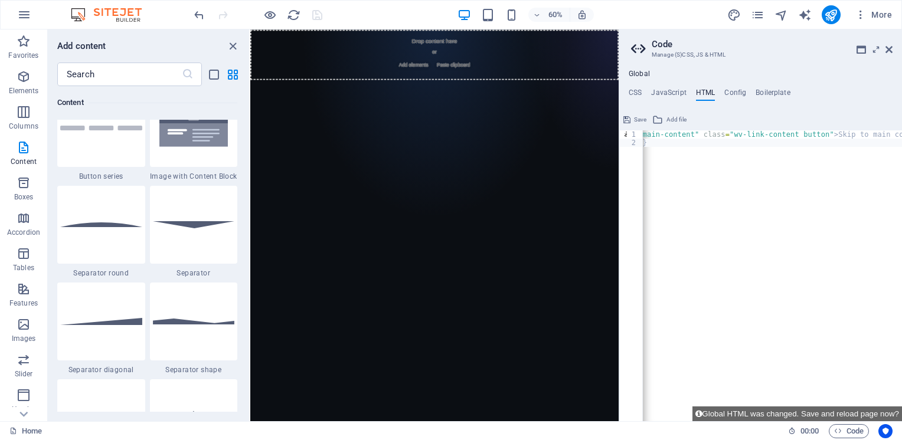
click at [458, 374] on body "Skip to main content Drop content here or Add elements Paste clipboard" at bounding box center [557, 356] width 614 height 653
click at [607, 277] on div "< a href = "#main-content" class = "wv-link-content button" > Skip to main cont…" at bounding box center [756, 279] width 319 height 299
click at [607, 96] on h4 "JavaScript" at bounding box center [668, 95] width 35 height 13
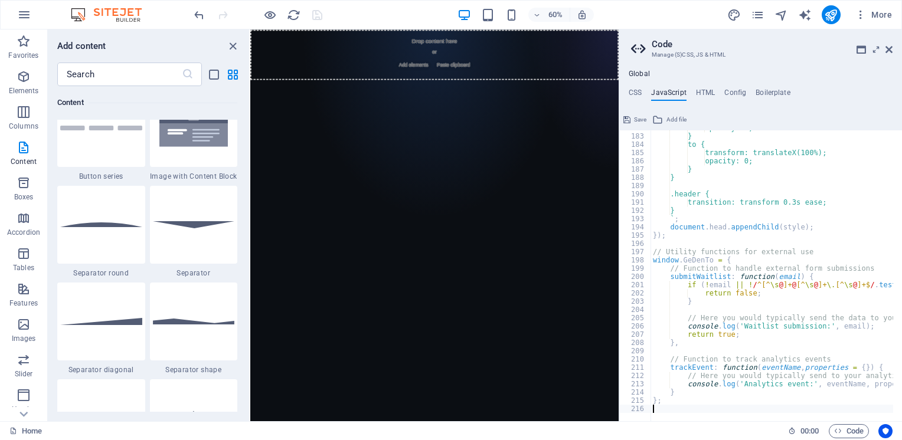
click at [607, 122] on span "Save" at bounding box center [640, 120] width 12 height 14
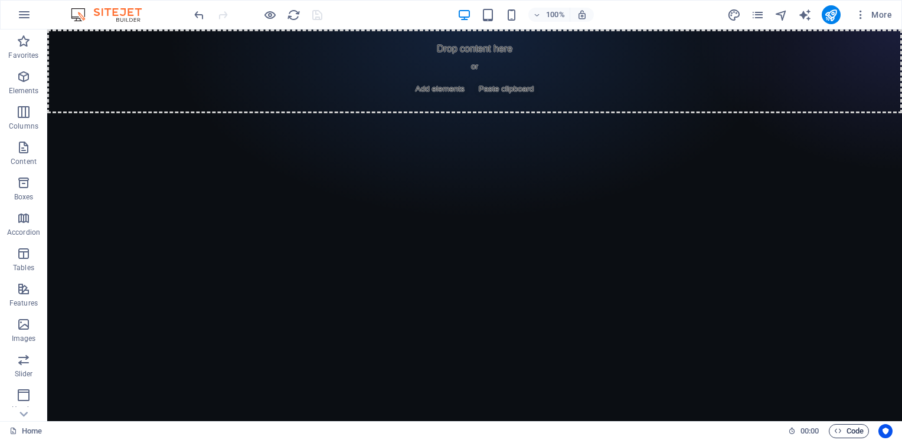
click at [607, 422] on span "Code" at bounding box center [849, 431] width 30 height 14
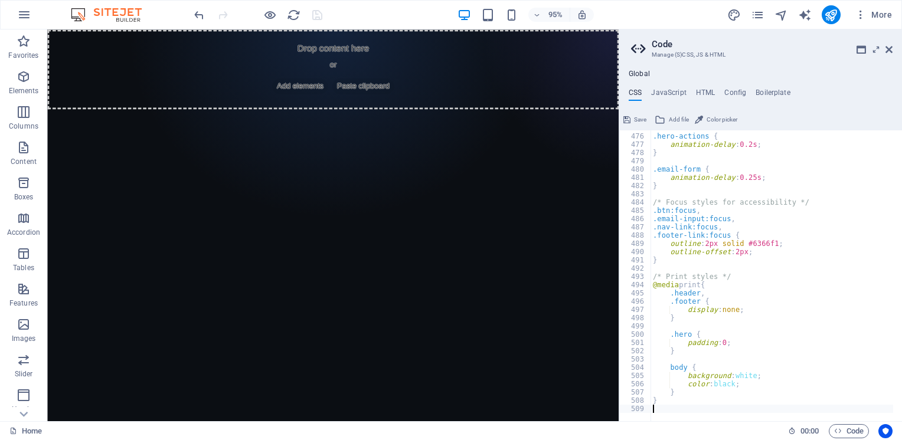
scroll to position [3923, 0]
click at [607, 93] on h4 "JavaScript" at bounding box center [668, 95] width 35 height 13
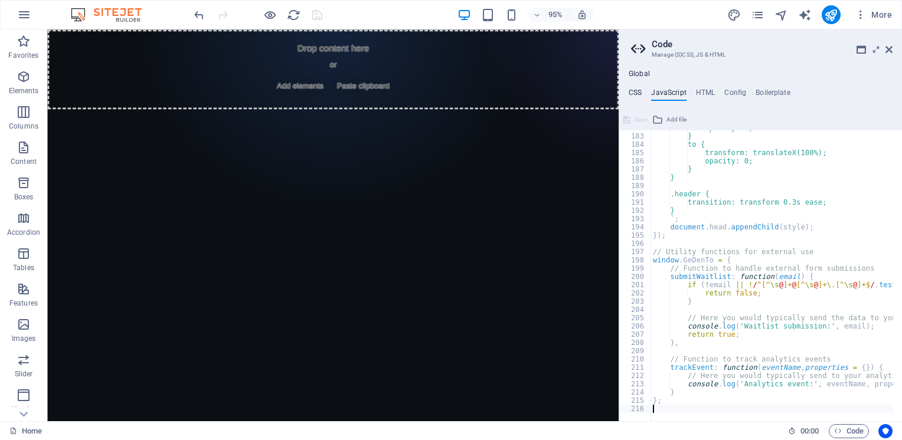
click at [607, 89] on h4 "CSS" at bounding box center [635, 95] width 13 height 13
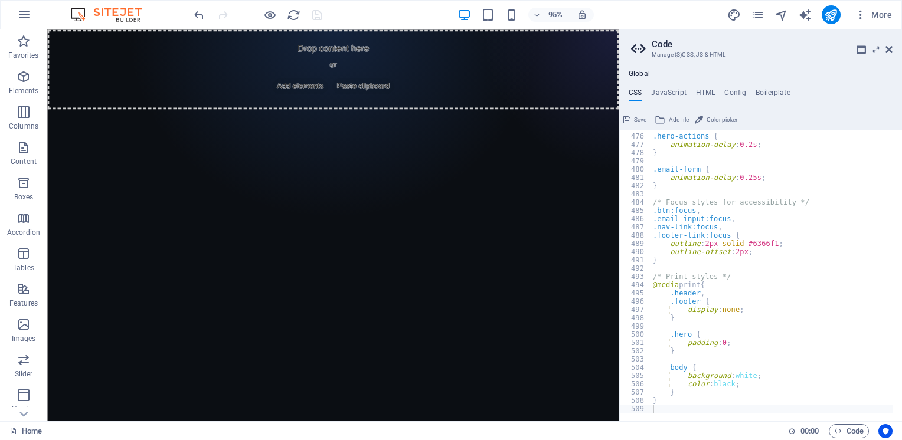
click at [607, 117] on span "Save" at bounding box center [640, 120] width 12 height 14
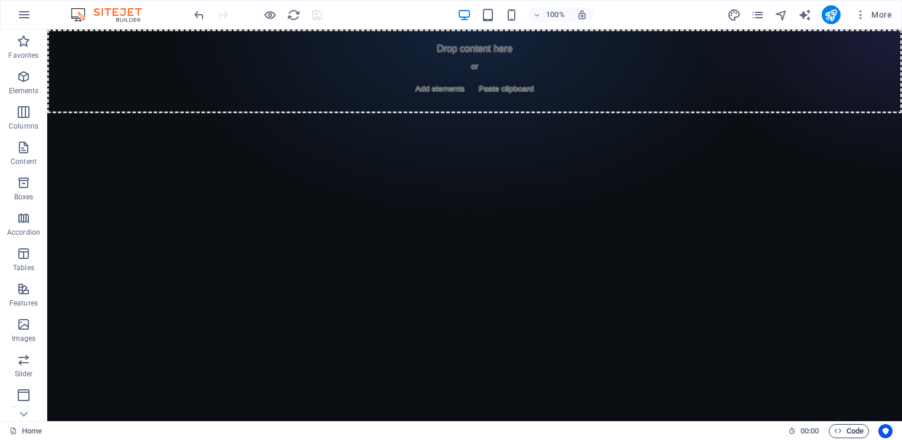
click at [607, 422] on span "Code" at bounding box center [849, 431] width 30 height 14
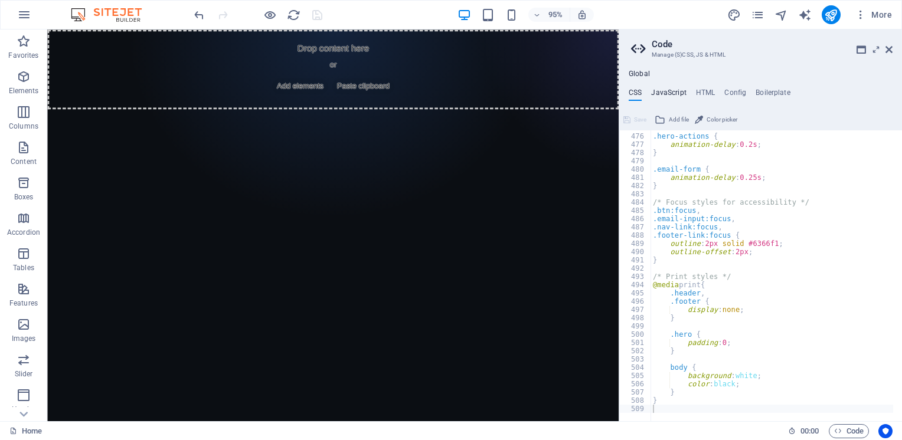
click at [607, 94] on h4 "JavaScript" at bounding box center [668, 95] width 35 height 13
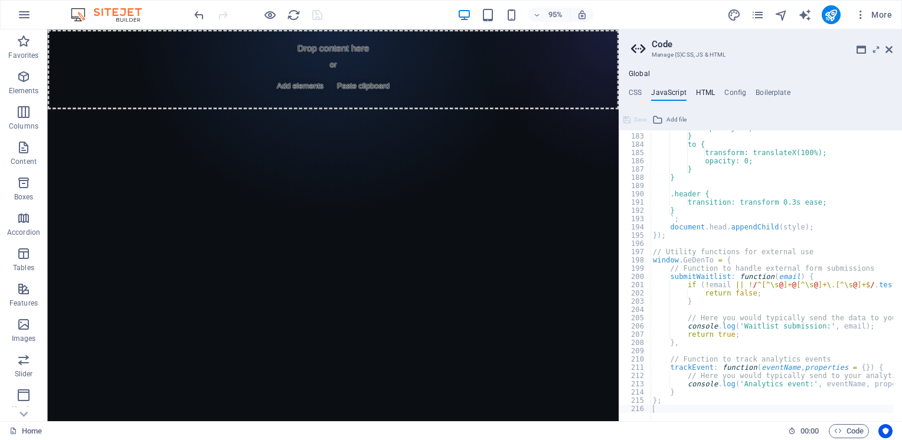
click at [607, 96] on h4 "HTML" at bounding box center [705, 95] width 19 height 13
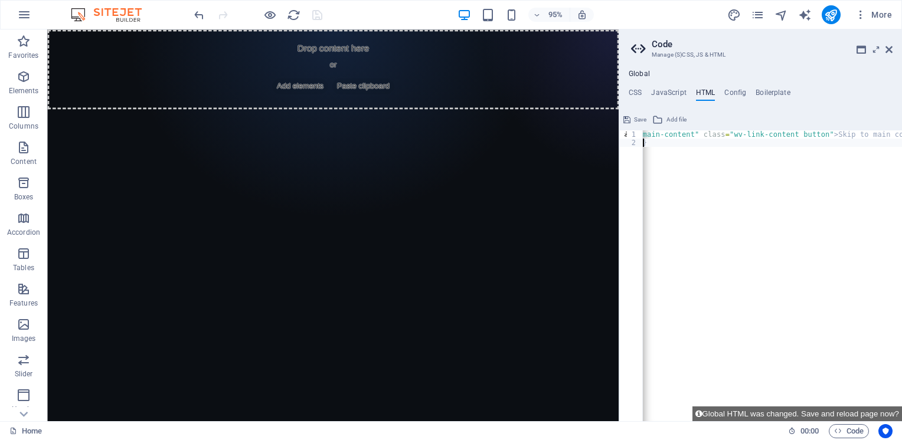
click at [607, 216] on div "< a href = "#main-content" class = "wv-link-content button" > Skip to main cont…" at bounding box center [756, 279] width 319 height 299
paste textarea "<a href="#main-content" class="wv-link-content button">Skip to main content</a>"
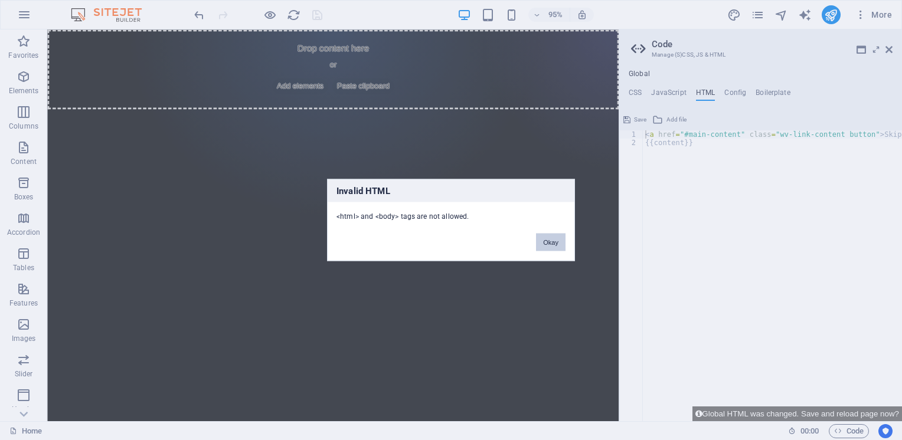
click at [562, 246] on button "Okay" at bounding box center [551, 243] width 30 height 18
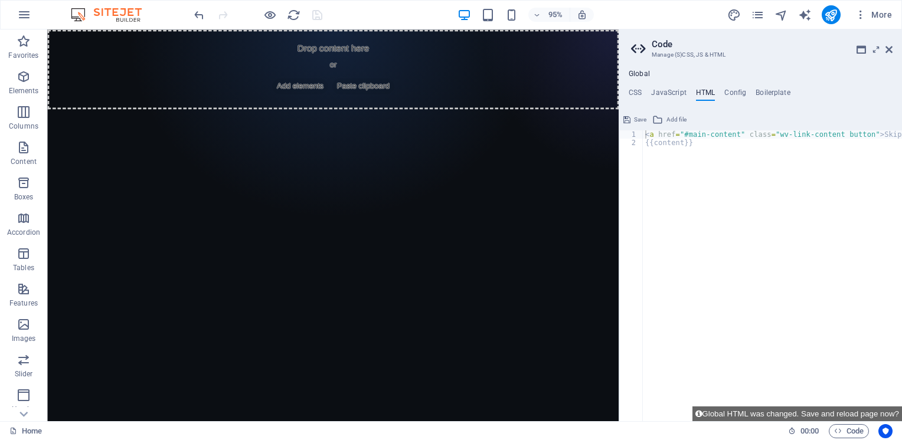
click at [607, 339] on div "< a href = "#main-content" class = "wv-link-content button" > Skip to main cont…" at bounding box center [802, 279] width 319 height 299
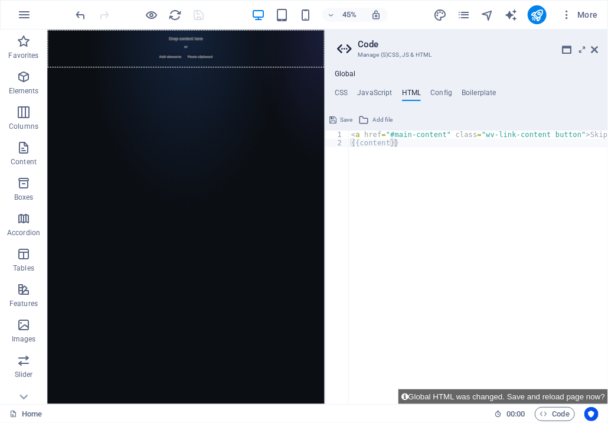
click at [546, 81] on div "Global CSS JavaScript HTML Config Boilerplate 475 476 477 478 479 480 481 482 4…" at bounding box center [466, 237] width 283 height 334
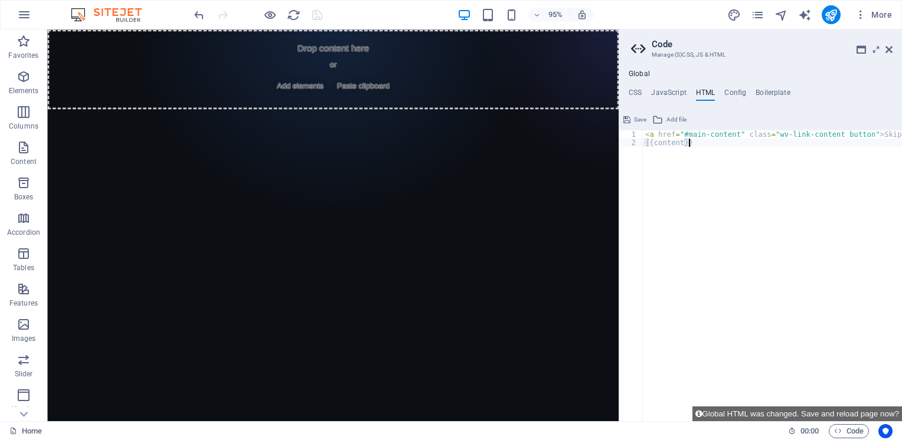
paste textarea "<a href="#main-content" class="wv-link-content button">Skip to main content</a>"
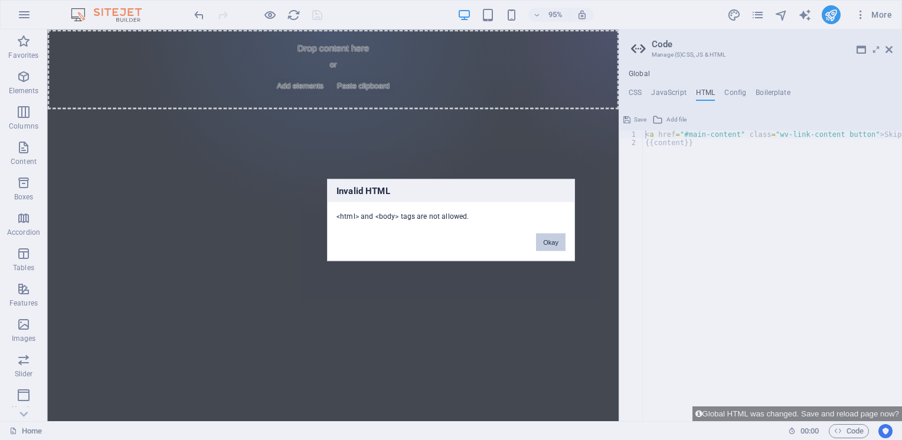
click at [545, 242] on button "Okay" at bounding box center [551, 243] width 30 height 18
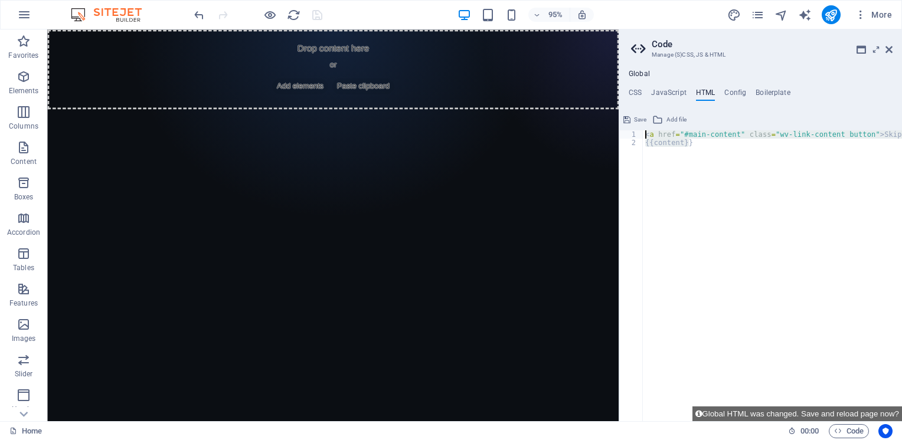
drag, startPoint x: 688, startPoint y: 140, endPoint x: 619, endPoint y: 129, distance: 70.5
click at [607, 129] on aside "Code Manage (S)CSS, JS & HTML Global CSS JavaScript HTML Config Boilerplate 475…" at bounding box center [760, 226] width 283 height 392
click at [607, 204] on div "< a href = "#main-content" class = "wv-link-content button" > Skip to main cont…" at bounding box center [772, 275] width 259 height 291
type textarea "{{content}}"
click at [607, 207] on div "< a href = "#main-content" class = "wv-link-content button" > Skip to main cont…" at bounding box center [802, 279] width 319 height 299
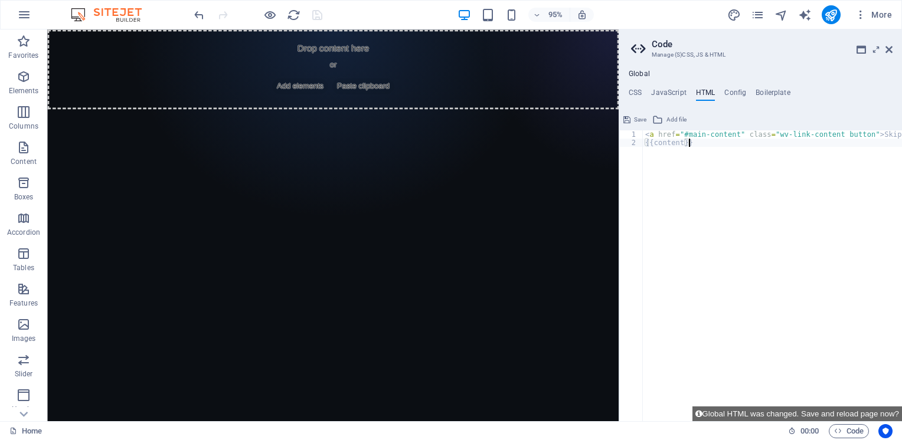
paste textarea
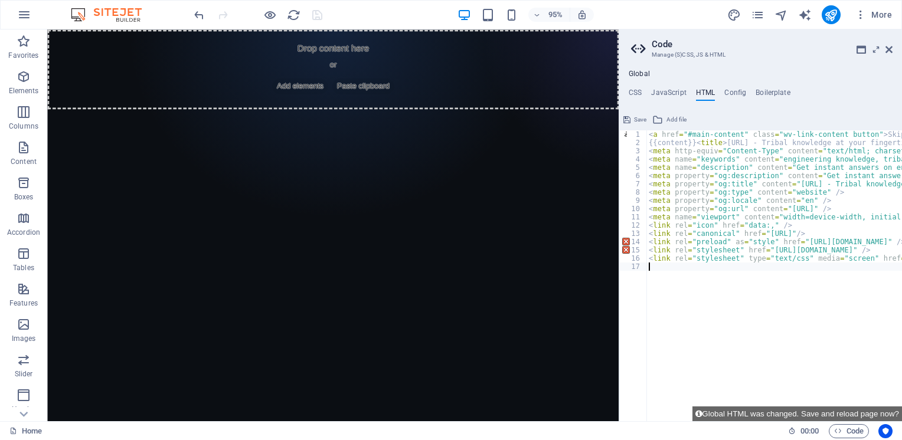
click at [607, 117] on span "Save" at bounding box center [640, 120] width 12 height 14
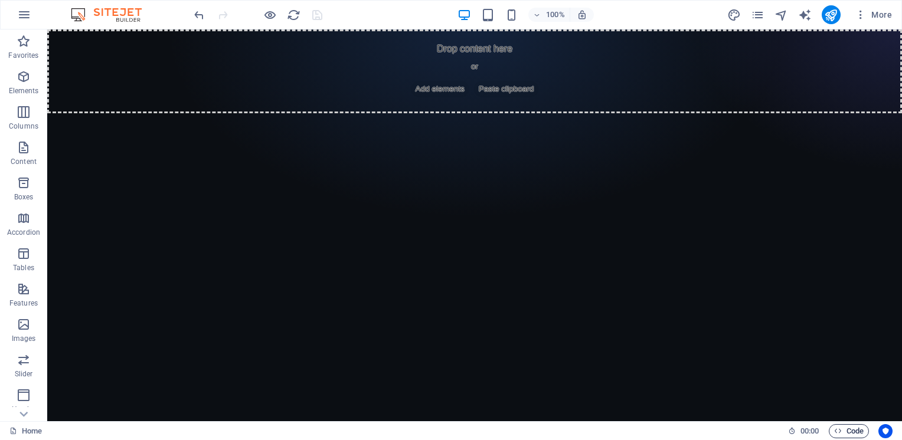
click at [607, 422] on span "Code" at bounding box center [849, 431] width 30 height 14
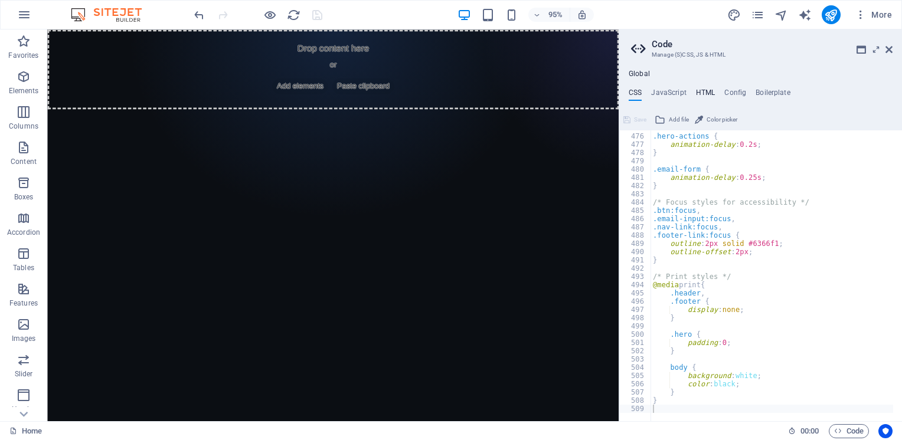
click at [607, 89] on h4 "HTML" at bounding box center [705, 95] width 19 height 13
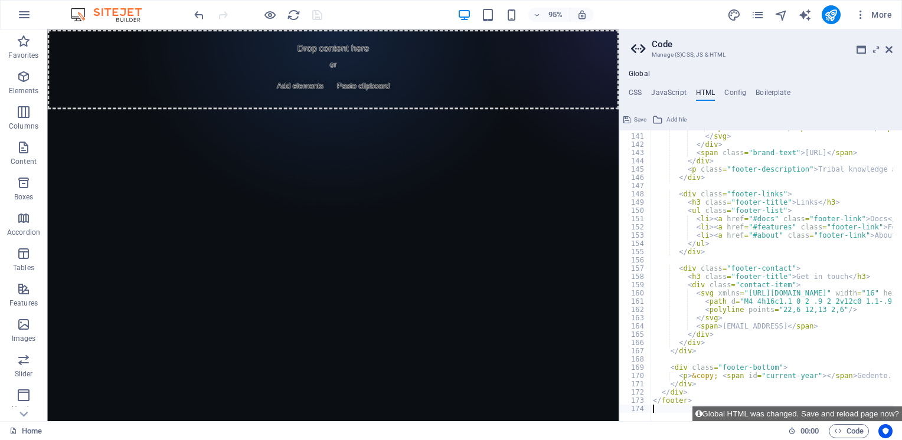
click at [607, 121] on button "Save" at bounding box center [635, 120] width 27 height 14
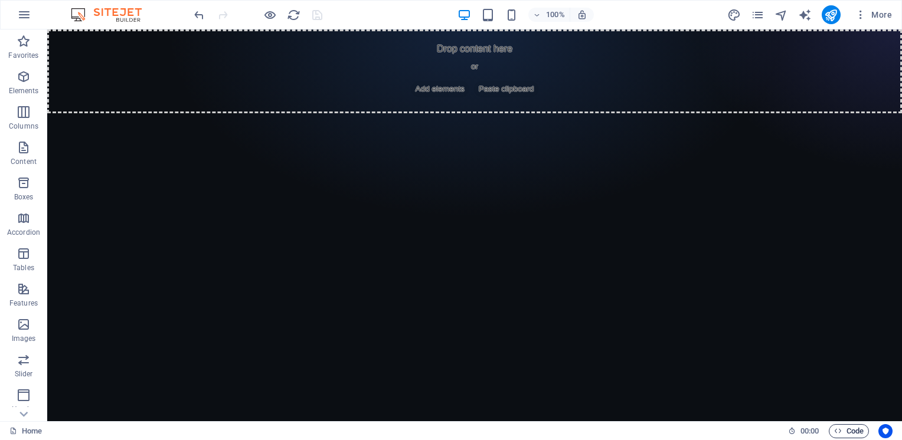
click at [607, 422] on span "Code" at bounding box center [849, 431] width 30 height 14
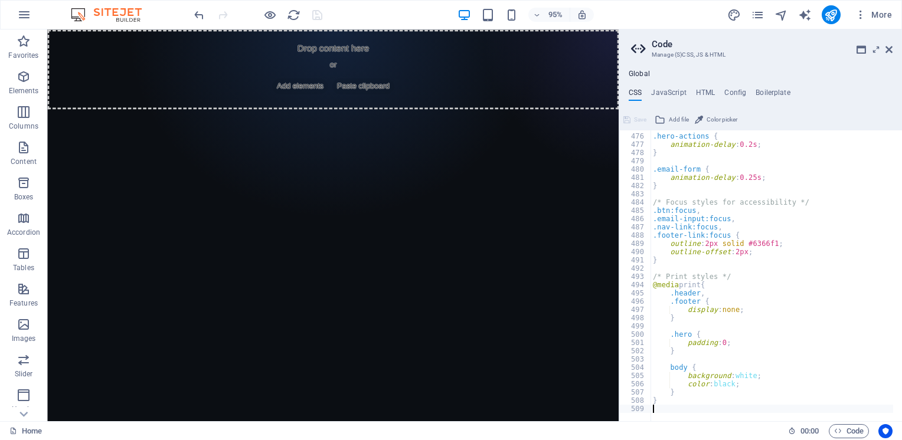
scroll to position [3746, 0]
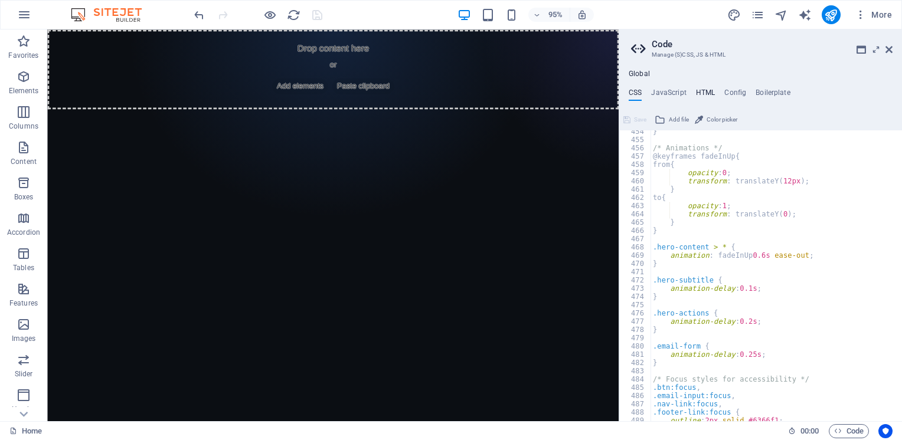
click at [607, 92] on h4 "HTML" at bounding box center [705, 95] width 19 height 13
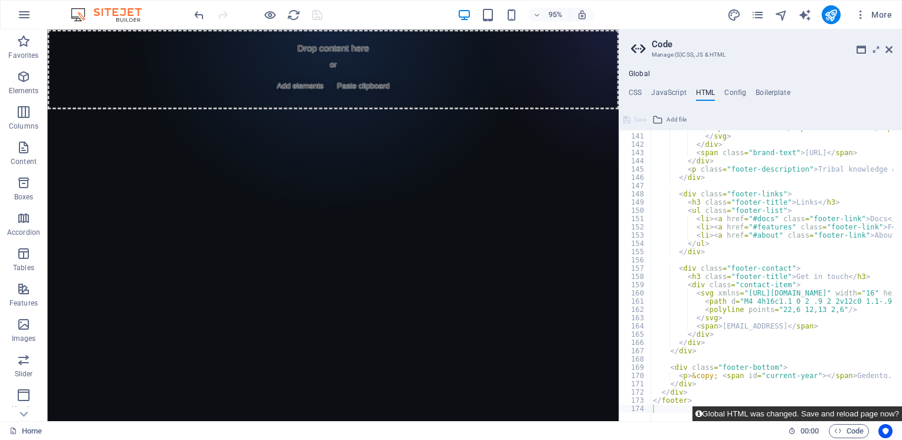
click at [607, 414] on button "Global HTML was changed. Save and reload page now?" at bounding box center [797, 414] width 210 height 15
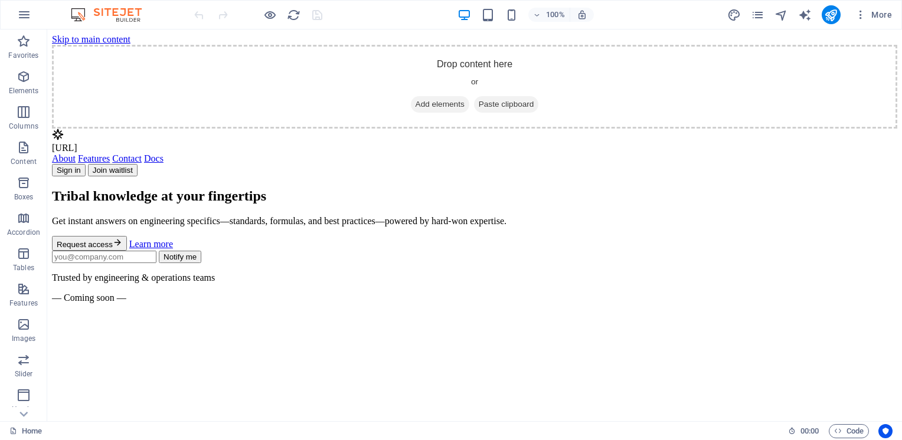
scroll to position [59, 0]
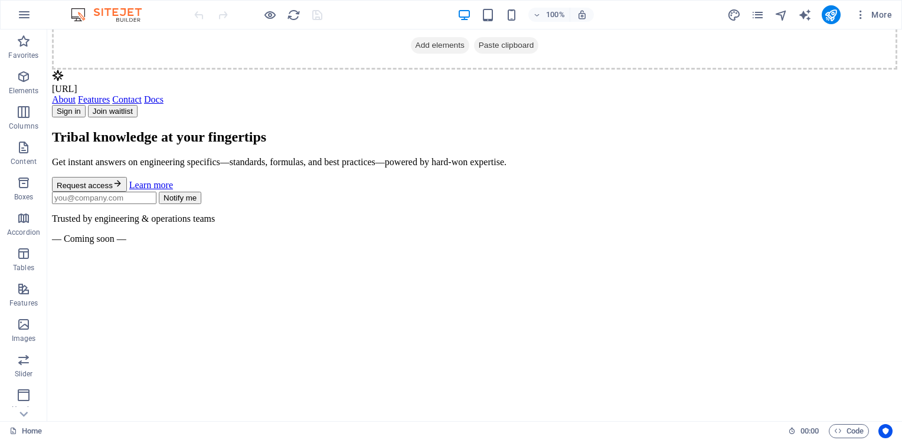
click at [607, 129] on section "Tribal knowledge at your fingertips Get instant answers on engineering specific…" at bounding box center [474, 186] width 845 height 115
click at [607, 84] on div "[URL] About Features Contact Docs Sign in Join waitlist" at bounding box center [474, 94] width 845 height 48
click at [607, 129] on section "Tribal knowledge at your fingertips Get instant answers on engineering specific…" at bounding box center [474, 186] width 845 height 115
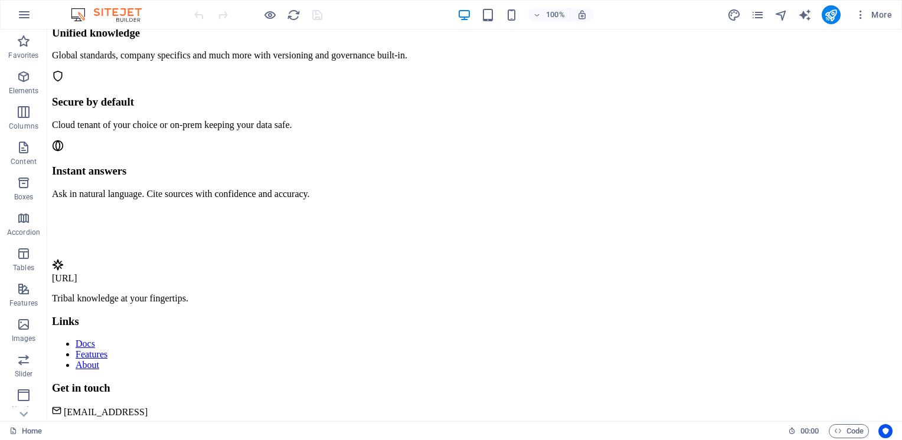
scroll to position [354, 0]
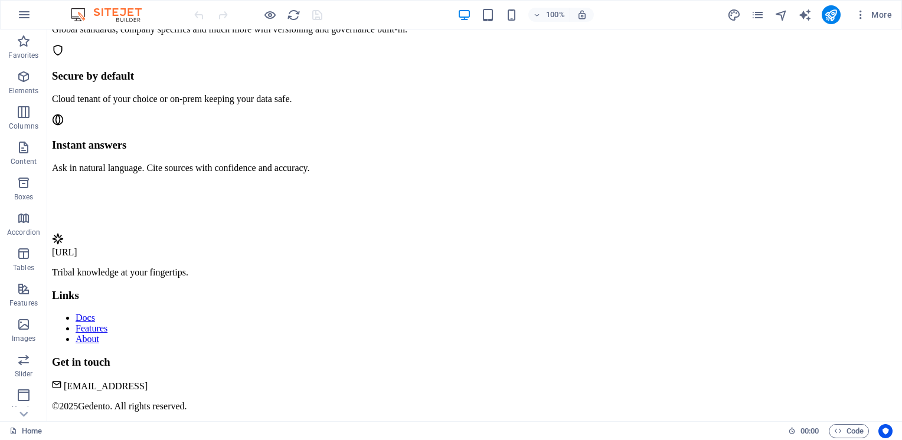
drag, startPoint x: 433, startPoint y: 119, endPoint x: 416, endPoint y: 136, distance: 24.2
click at [607, 18] on icon "navigator" at bounding box center [781, 15] width 14 height 14
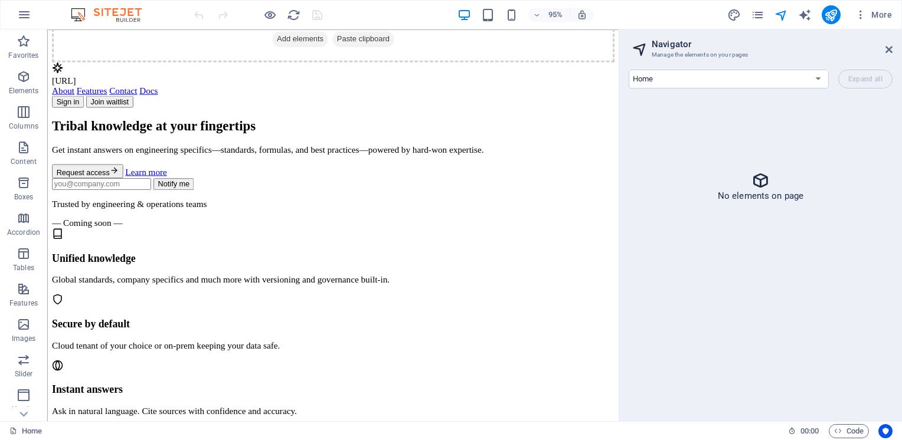
scroll to position [59, 0]
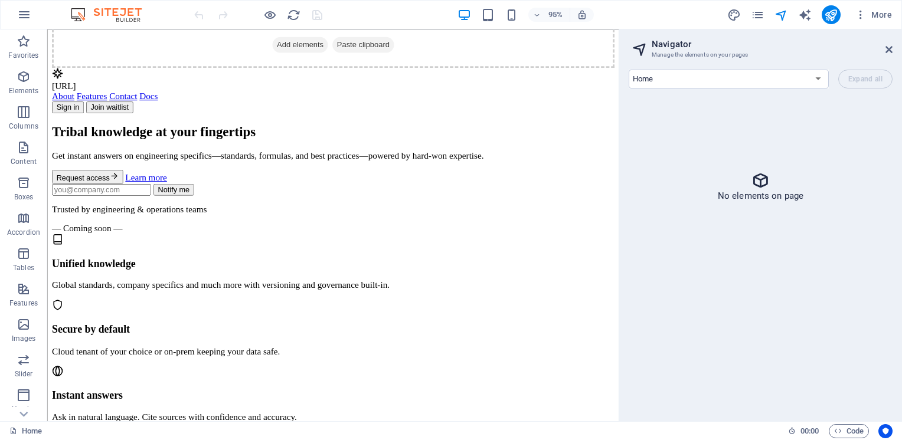
click at [76, 94] on link "About" at bounding box center [64, 99] width 24 height 10
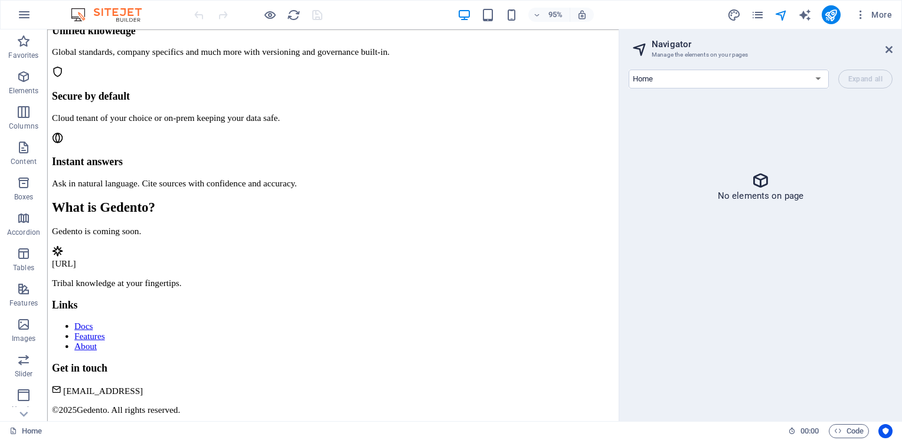
scroll to position [9, 0]
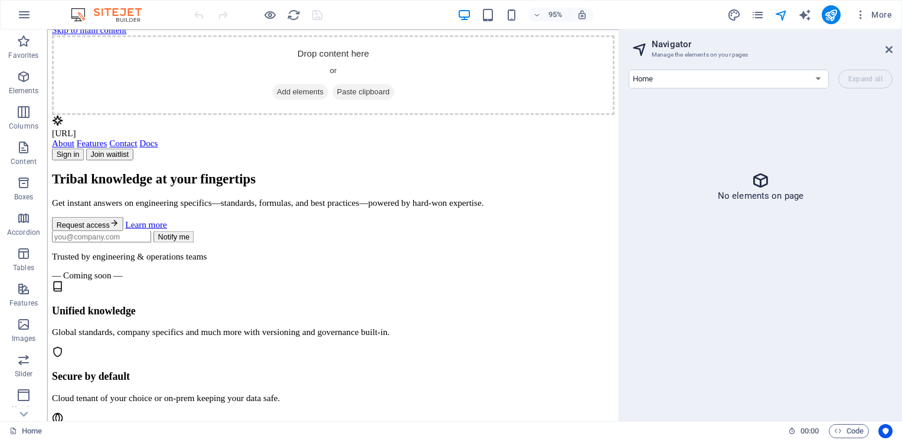
drag, startPoint x: 113, startPoint y: 129, endPoint x: 89, endPoint y: 140, distance: 27.2
click at [89, 140] on div "[URL] About Features Contact Docs Sign in Join waitlist" at bounding box center [348, 143] width 592 height 48
click at [284, 87] on span "Add elements" at bounding box center [313, 95] width 58 height 17
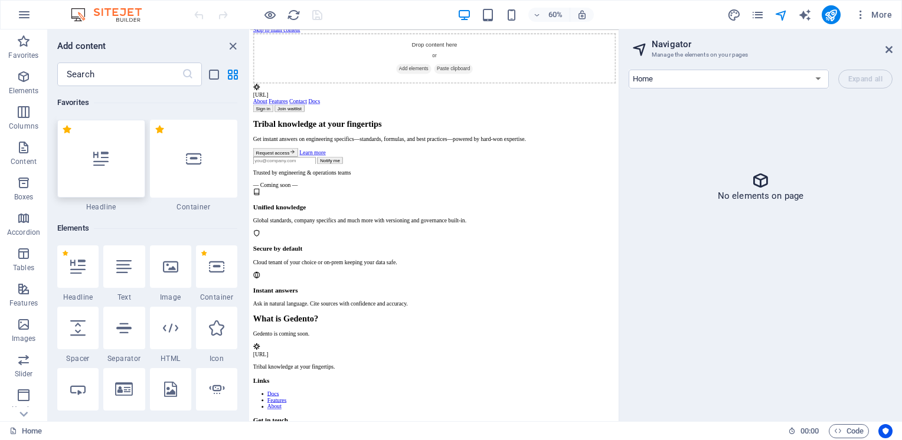
click at [134, 147] on div at bounding box center [101, 159] width 88 height 78
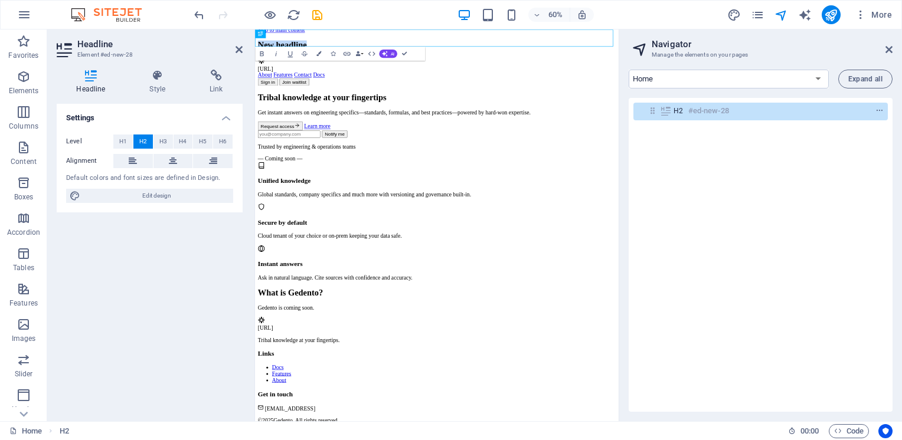
scroll to position [0, 0]
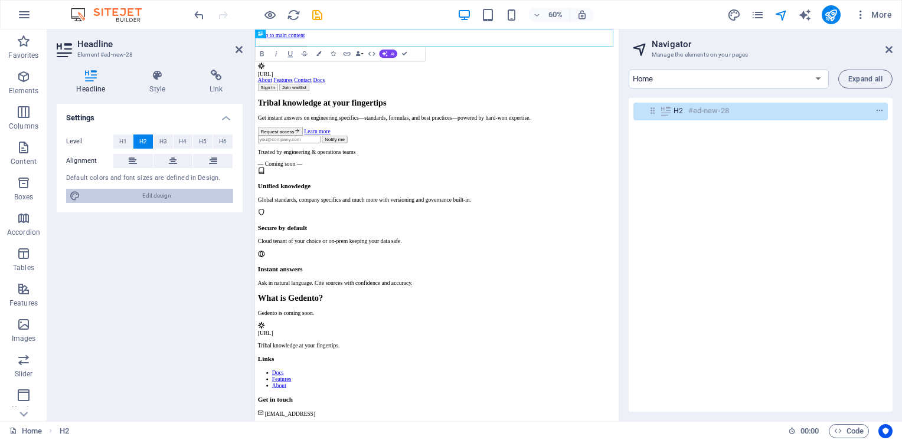
click at [157, 192] on span "Edit design" at bounding box center [157, 196] width 146 height 14
select select "px"
select select "400"
select select "px"
